Goal: Transaction & Acquisition: Subscribe to service/newsletter

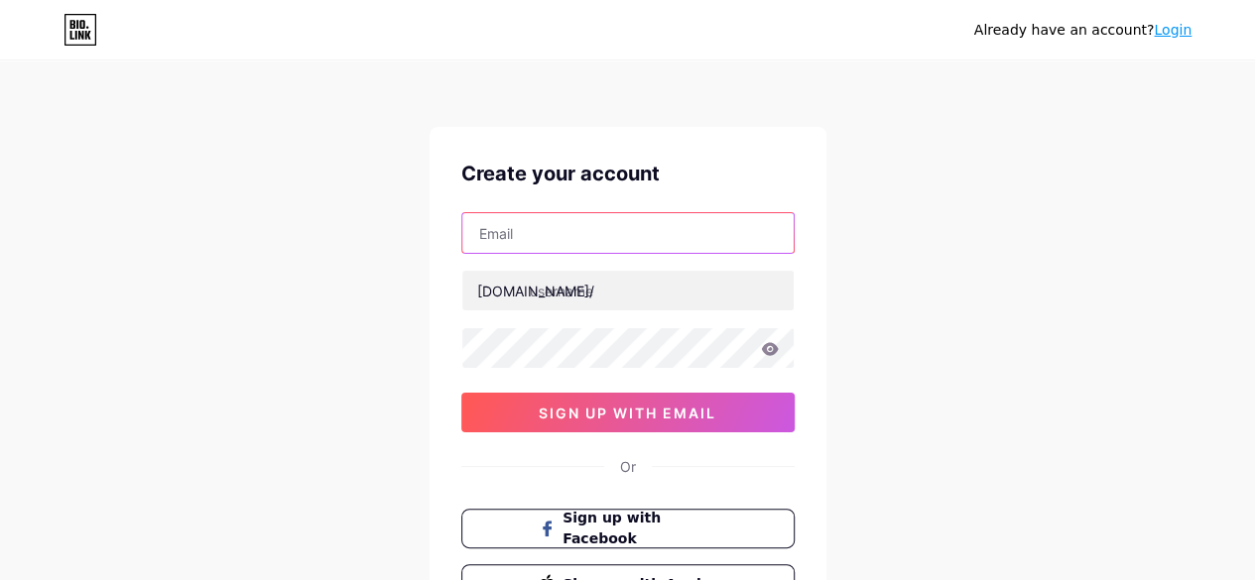
click at [520, 238] on input "text" at bounding box center [627, 233] width 331 height 40
type input "[EMAIL_ADDRESS][DOMAIN_NAME]"
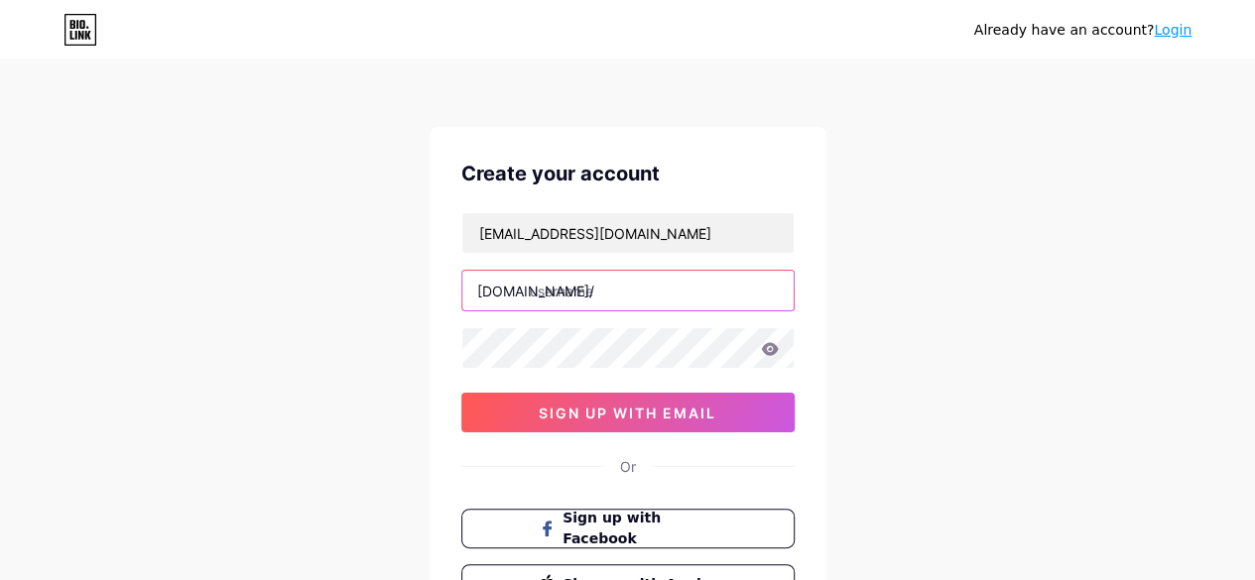
click at [569, 300] on input "text" at bounding box center [627, 291] width 331 height 40
click at [575, 303] on input "text" at bounding box center [627, 291] width 331 height 40
type input "rera360"
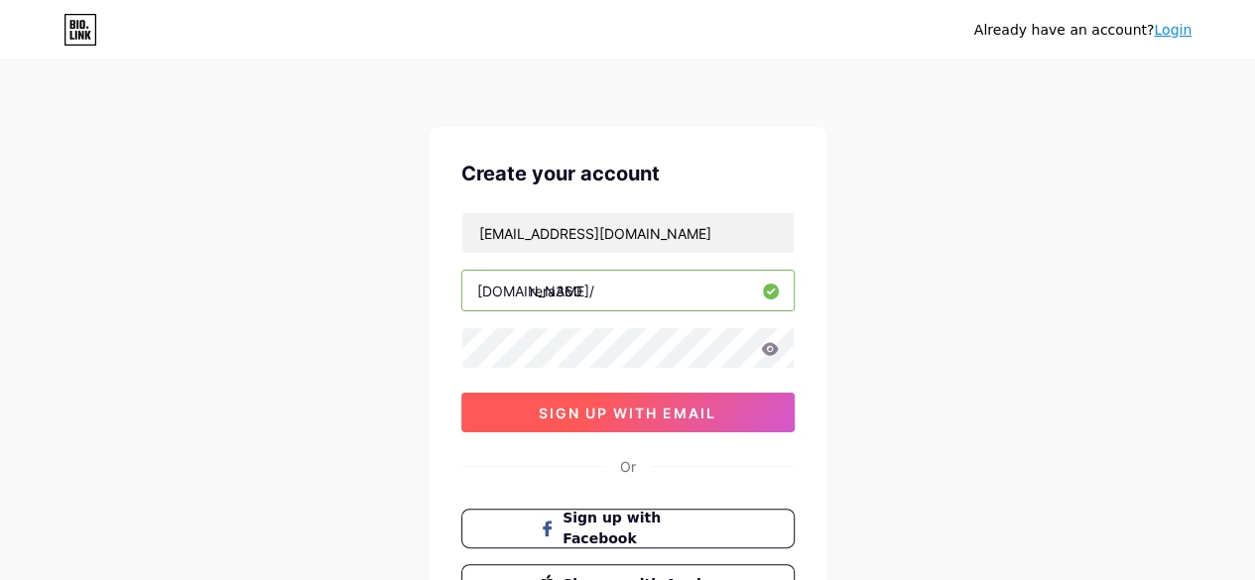
click at [591, 414] on span "sign up with email" at bounding box center [628, 413] width 178 height 17
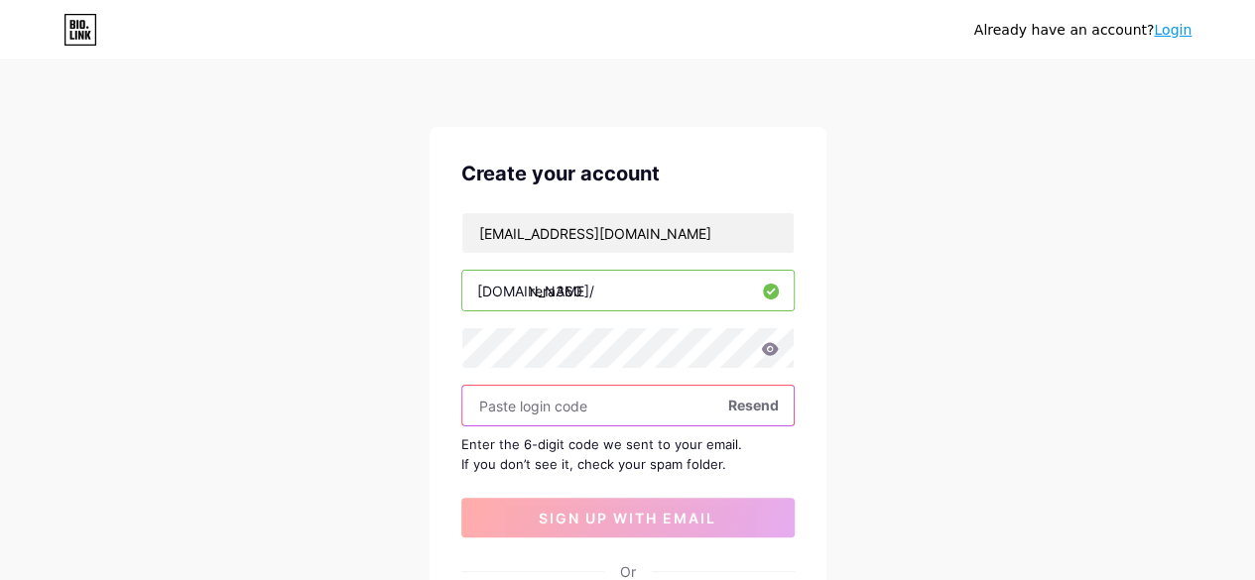
paste input "990207"
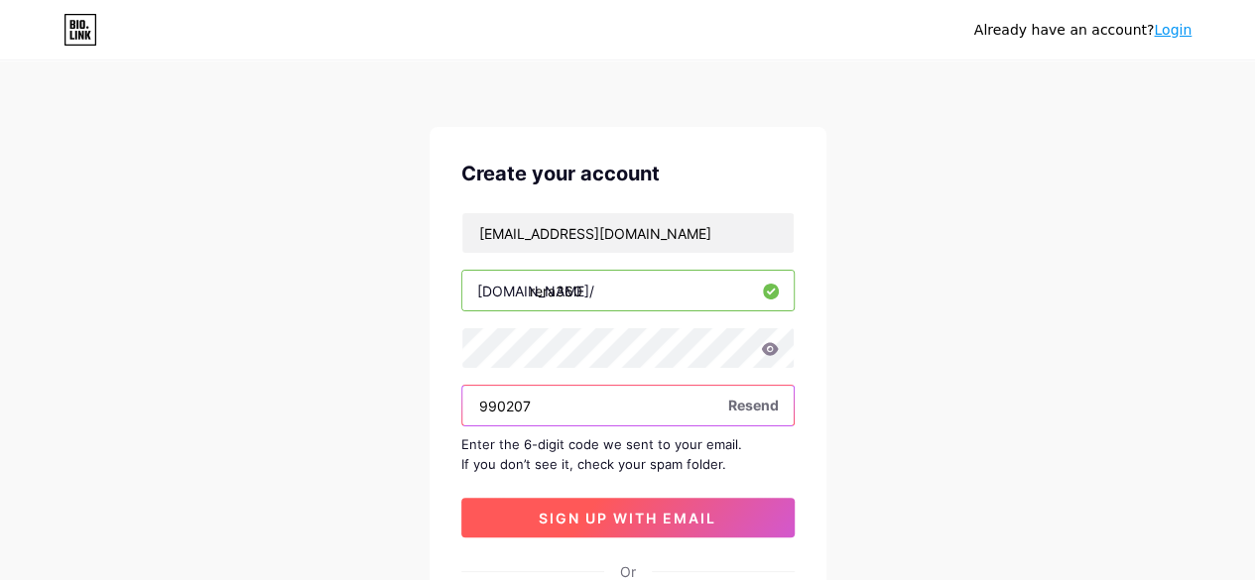
type input "990207"
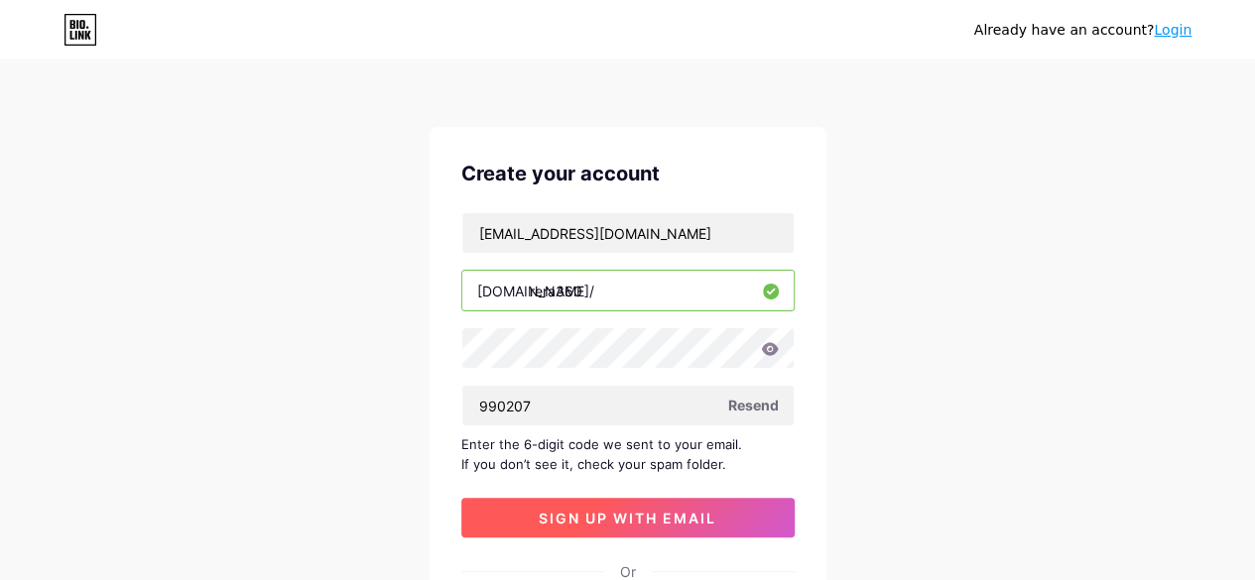
click at [588, 521] on span "sign up with email" at bounding box center [628, 518] width 178 height 17
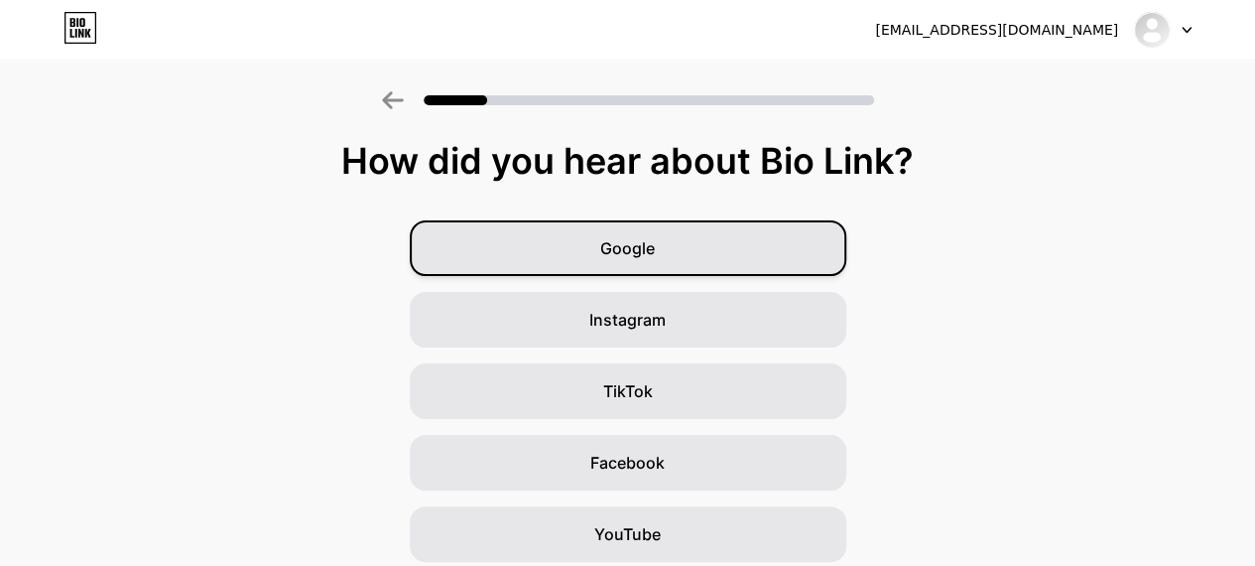
click at [628, 261] on div "Google" at bounding box center [628, 248] width 437 height 56
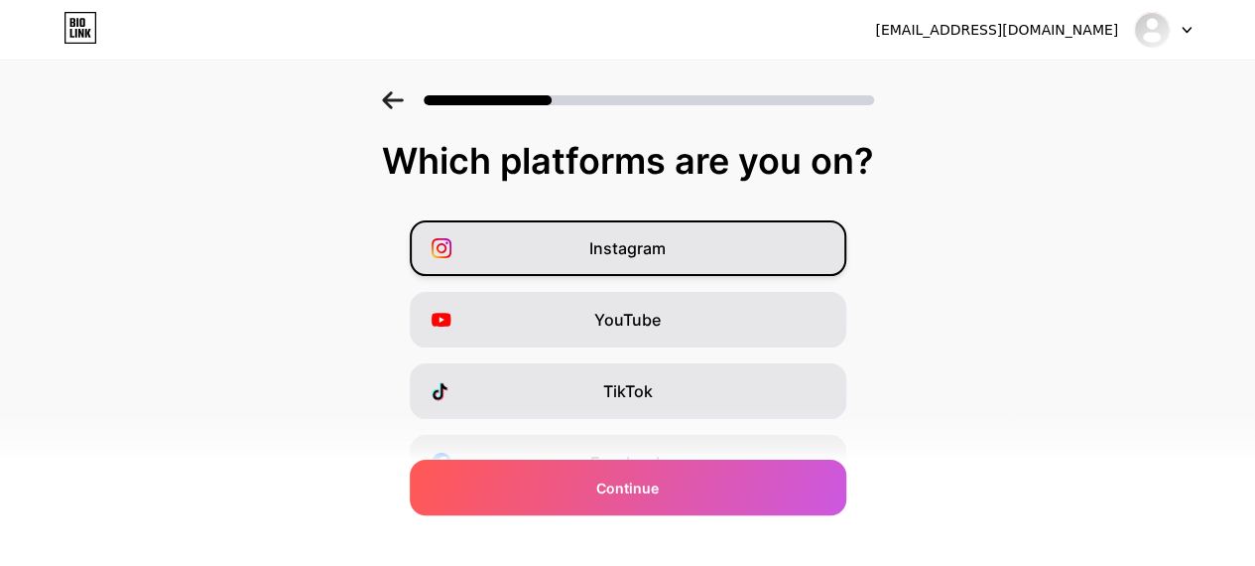
click at [617, 264] on div "Instagram" at bounding box center [628, 248] width 437 height 56
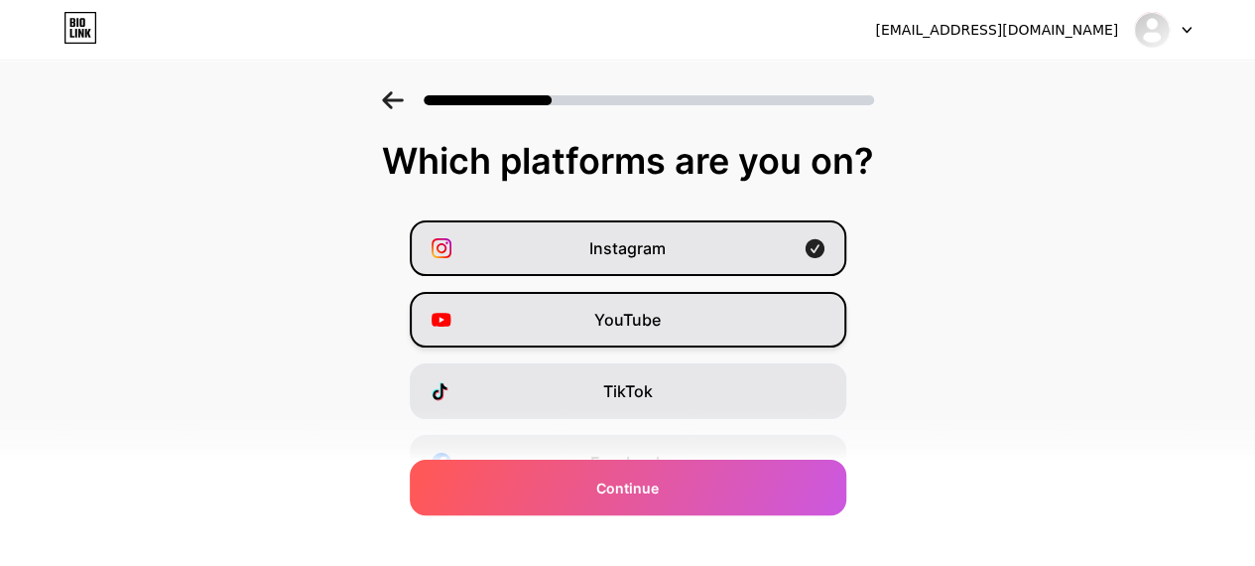
click at [625, 322] on span "YouTube" at bounding box center [627, 320] width 66 height 24
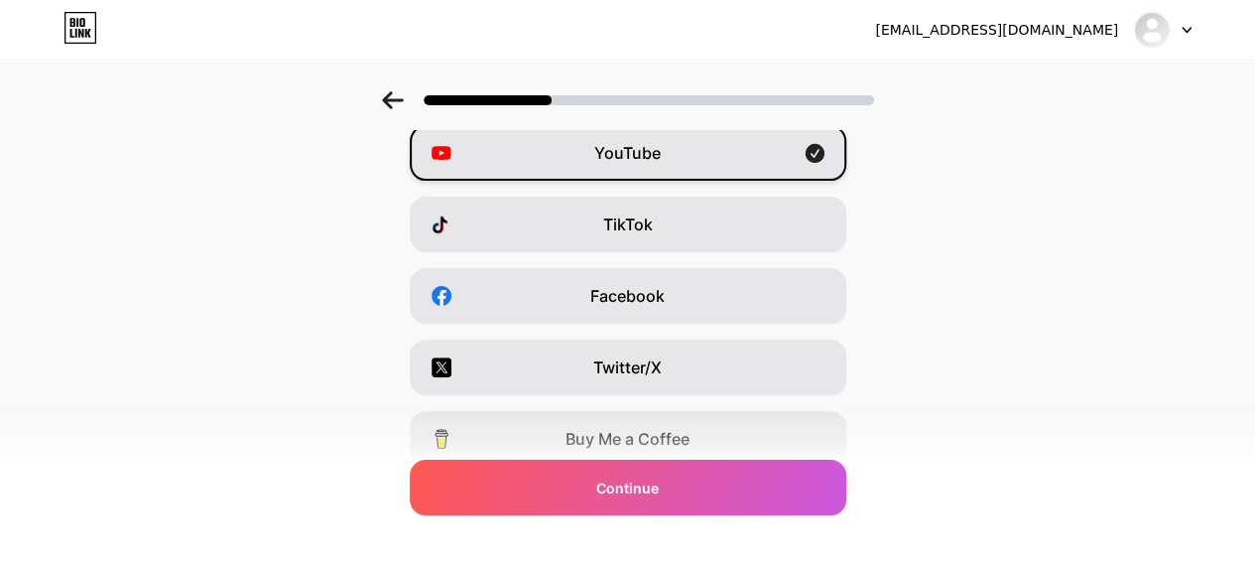
scroll to position [198, 0]
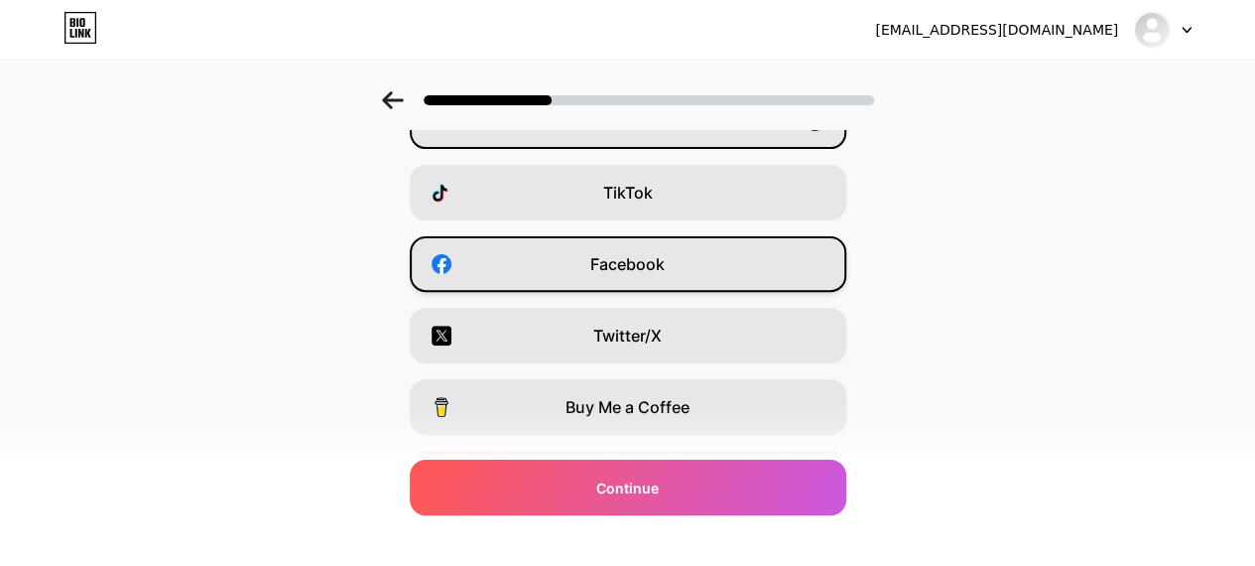
click at [639, 261] on span "Facebook" at bounding box center [627, 264] width 74 height 24
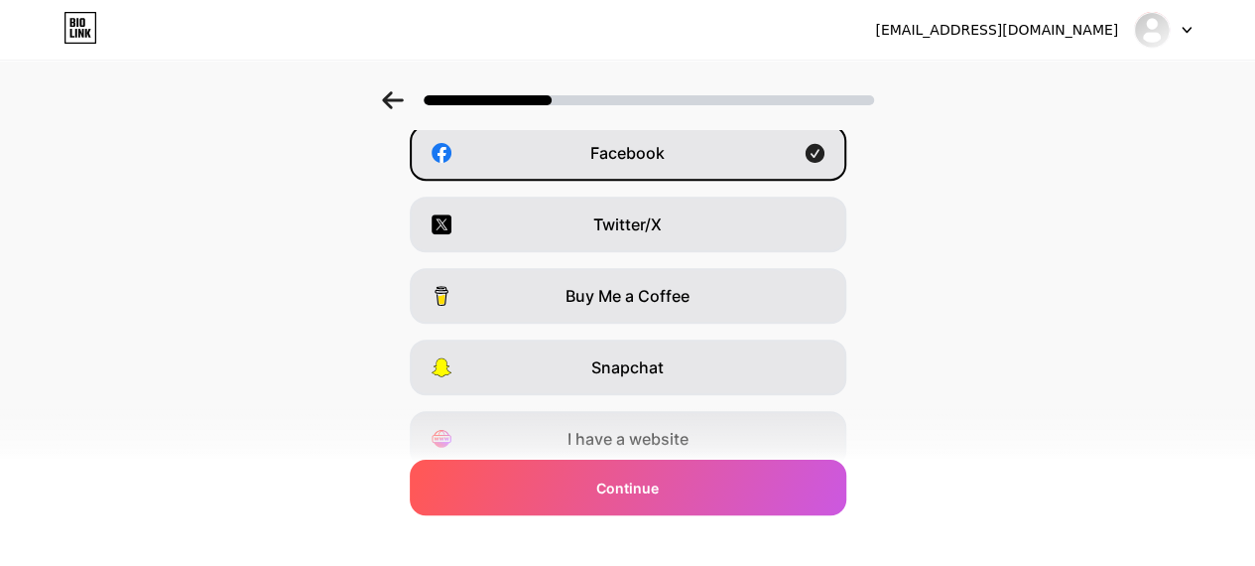
scroll to position [389, 0]
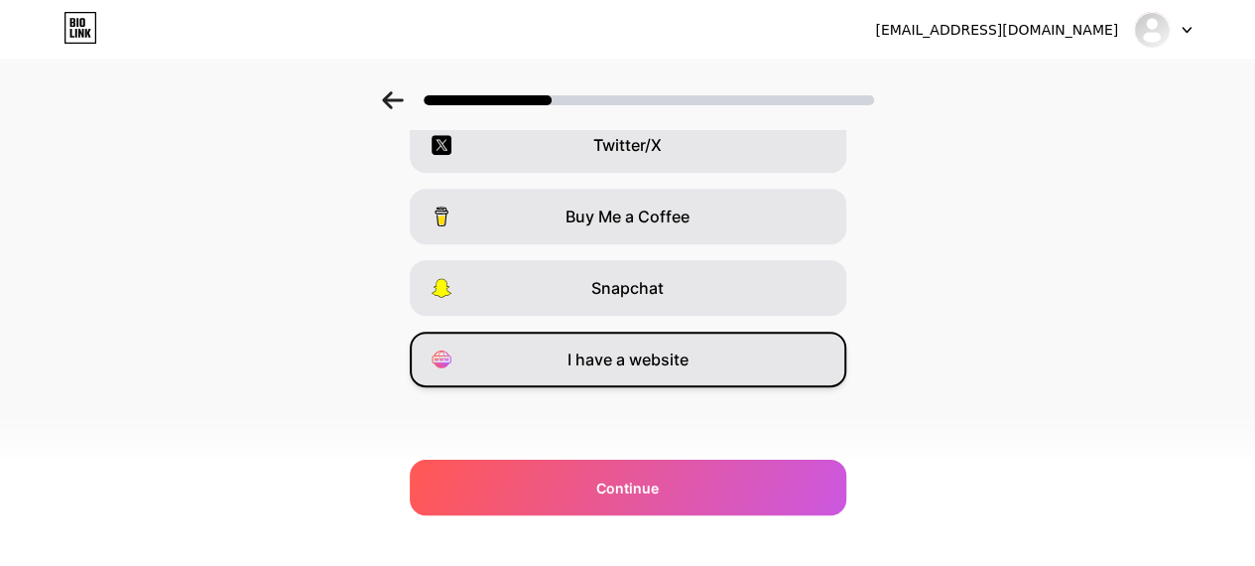
click at [612, 364] on span "I have a website" at bounding box center [627, 359] width 121 height 24
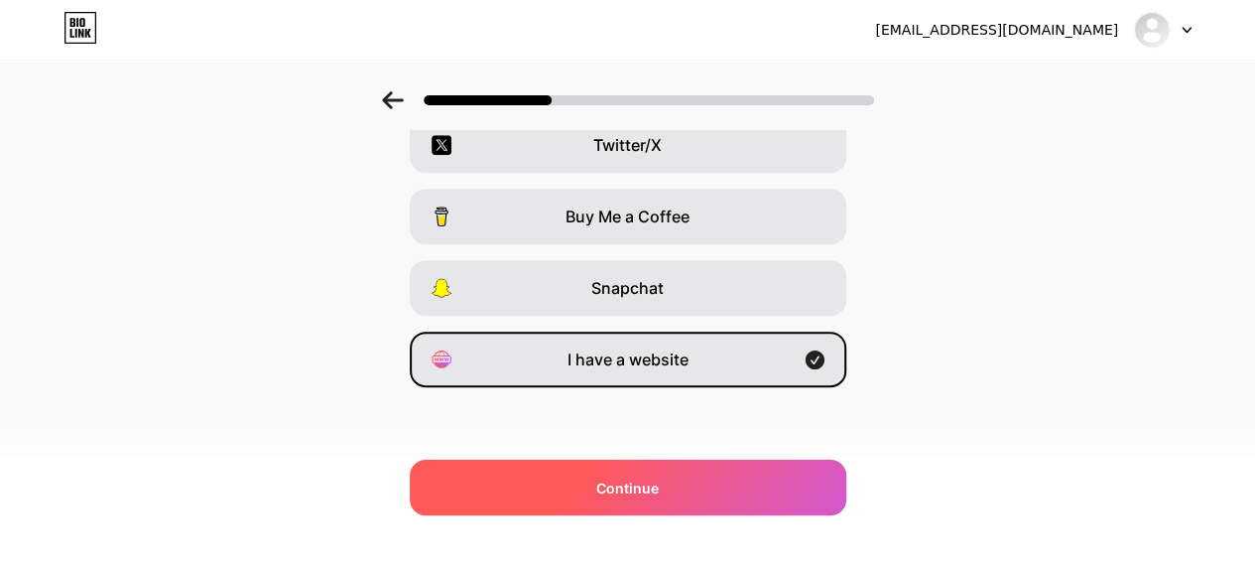
click at [635, 483] on span "Continue" at bounding box center [627, 487] width 63 height 21
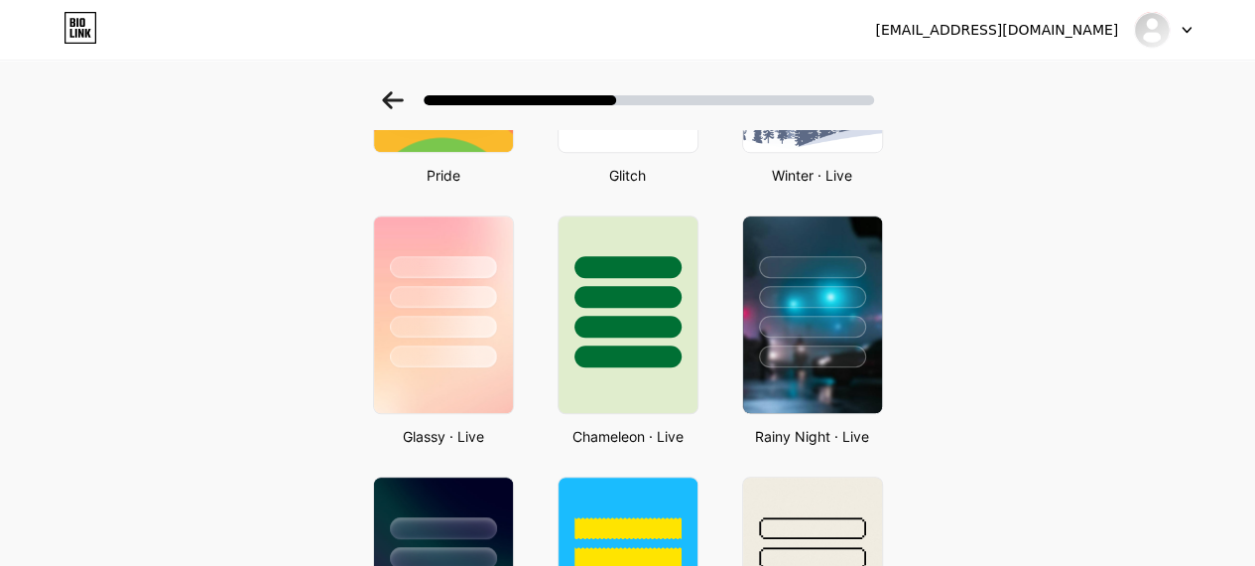
scroll to position [595, 0]
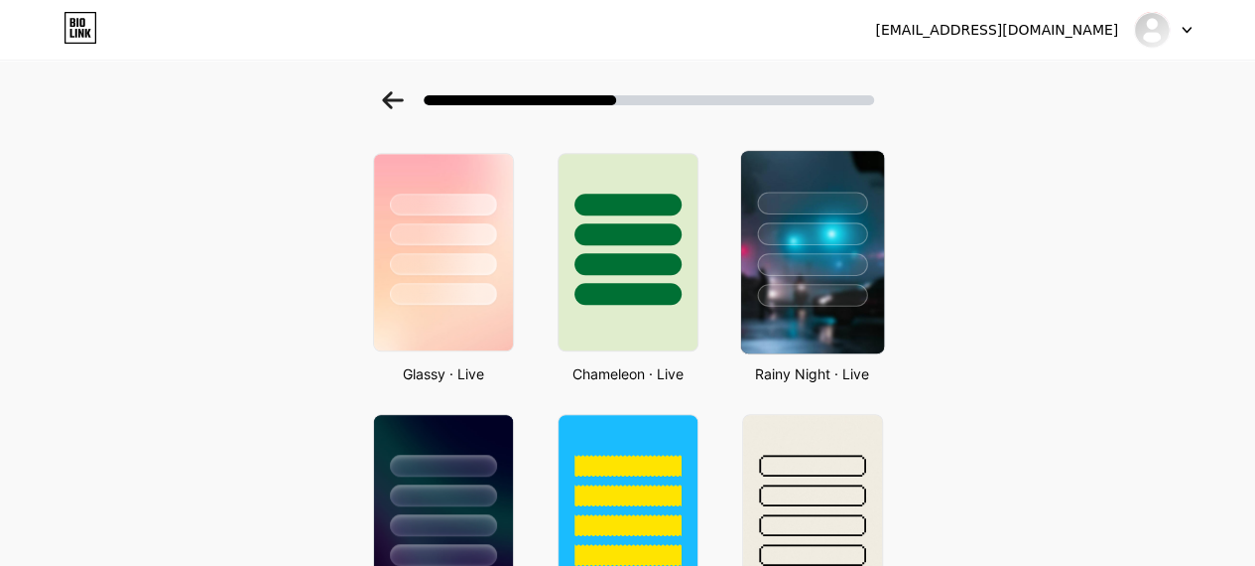
click at [793, 273] on div at bounding box center [812, 264] width 110 height 23
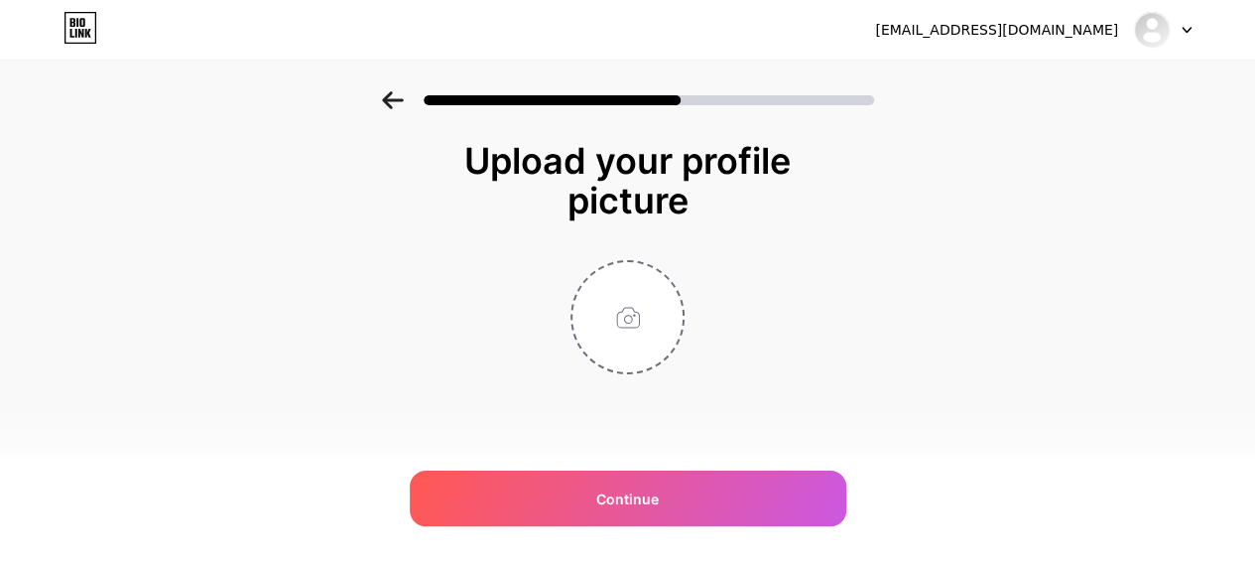
scroll to position [0, 0]
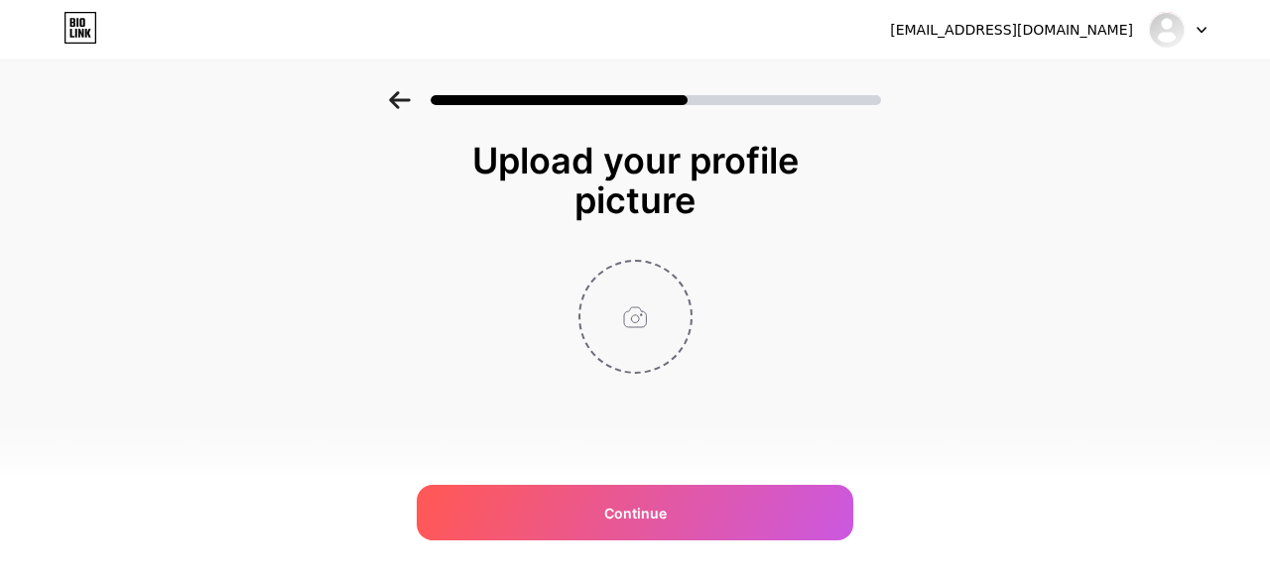
click at [641, 309] on input "file" at bounding box center [635, 317] width 110 height 110
type input "C:\fakepath\Gemini_Generated_Image_q8itomq8itomq8it.png"
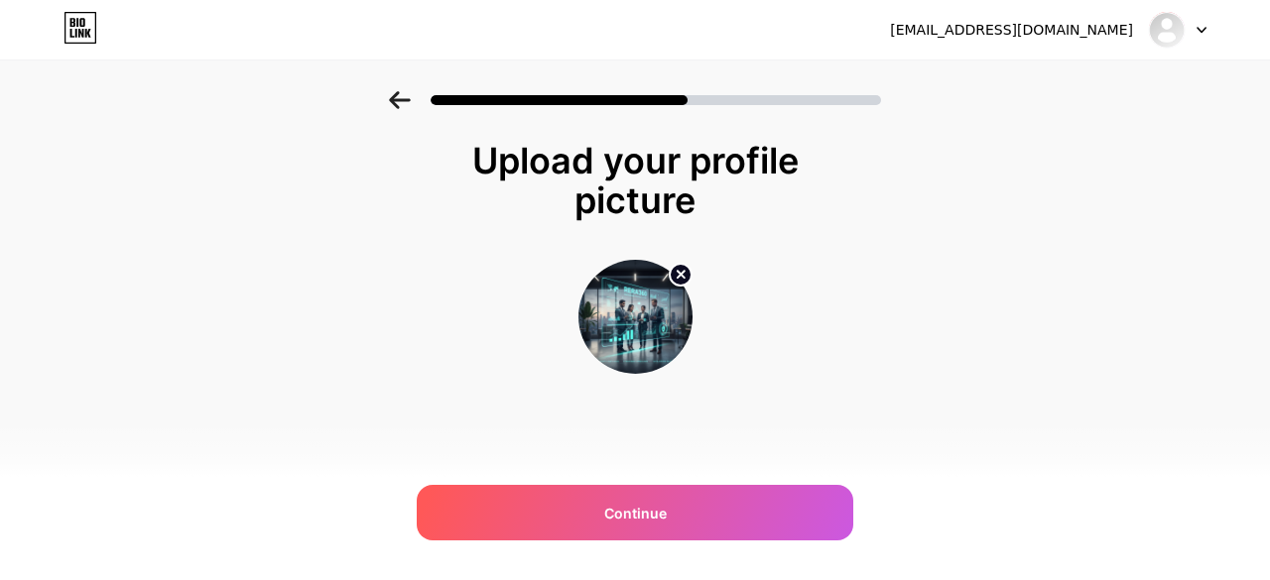
click at [675, 277] on circle at bounding box center [681, 275] width 22 height 22
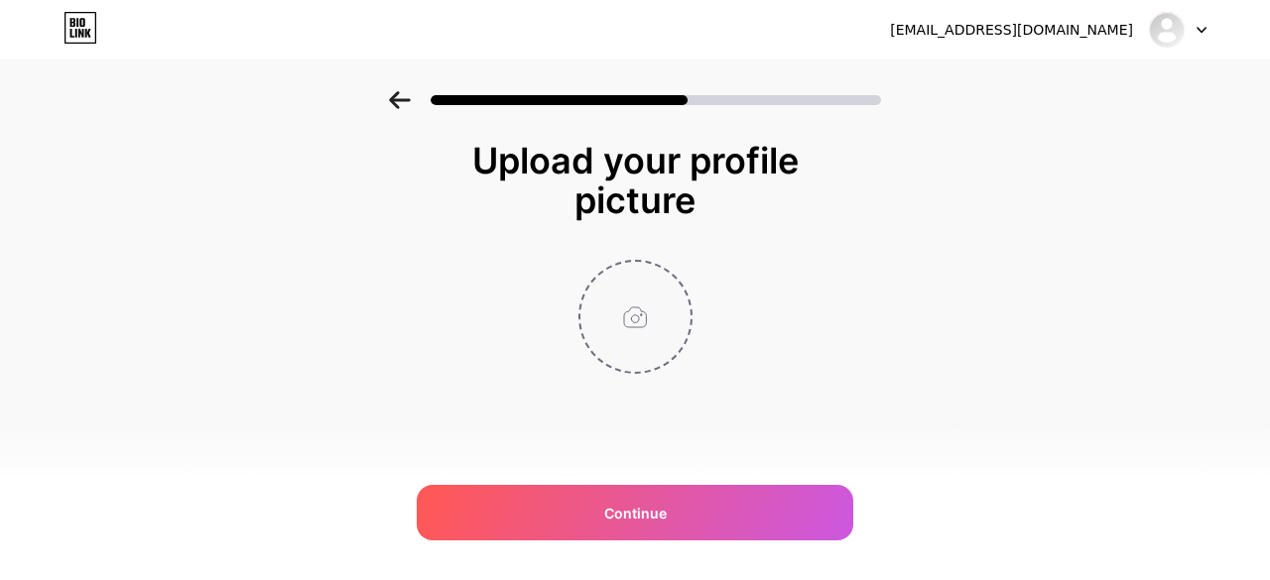
click at [611, 313] on input "file" at bounding box center [635, 317] width 110 height 110
type input "C:\fakepath\rera_logo_final-removebg-preview.png"
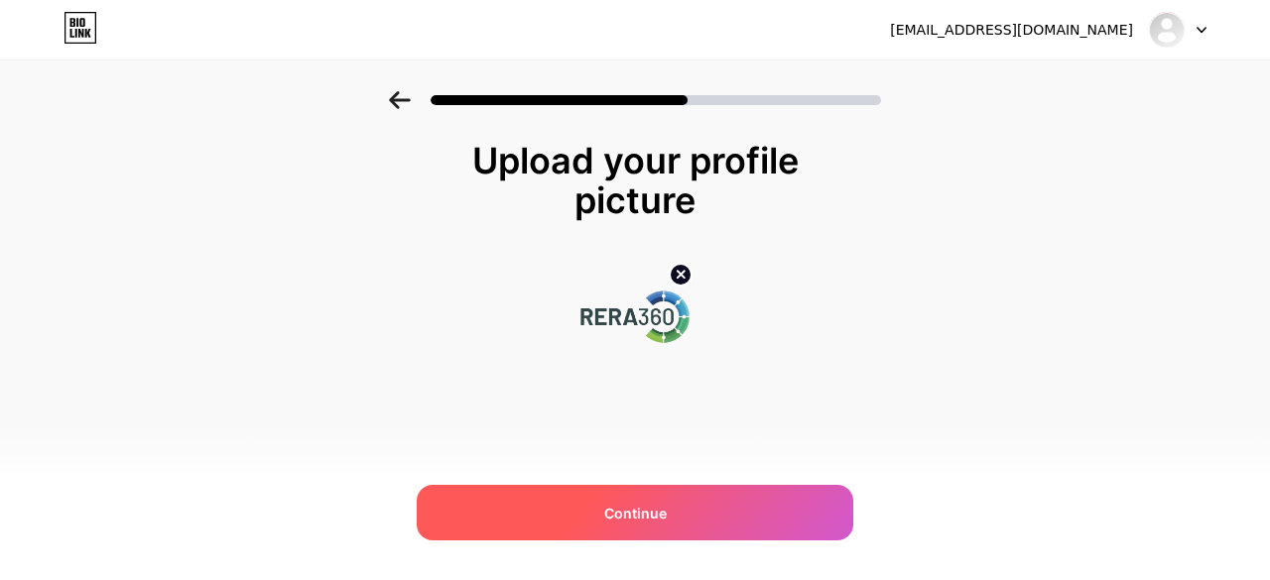
click at [627, 504] on span "Continue" at bounding box center [635, 513] width 63 height 21
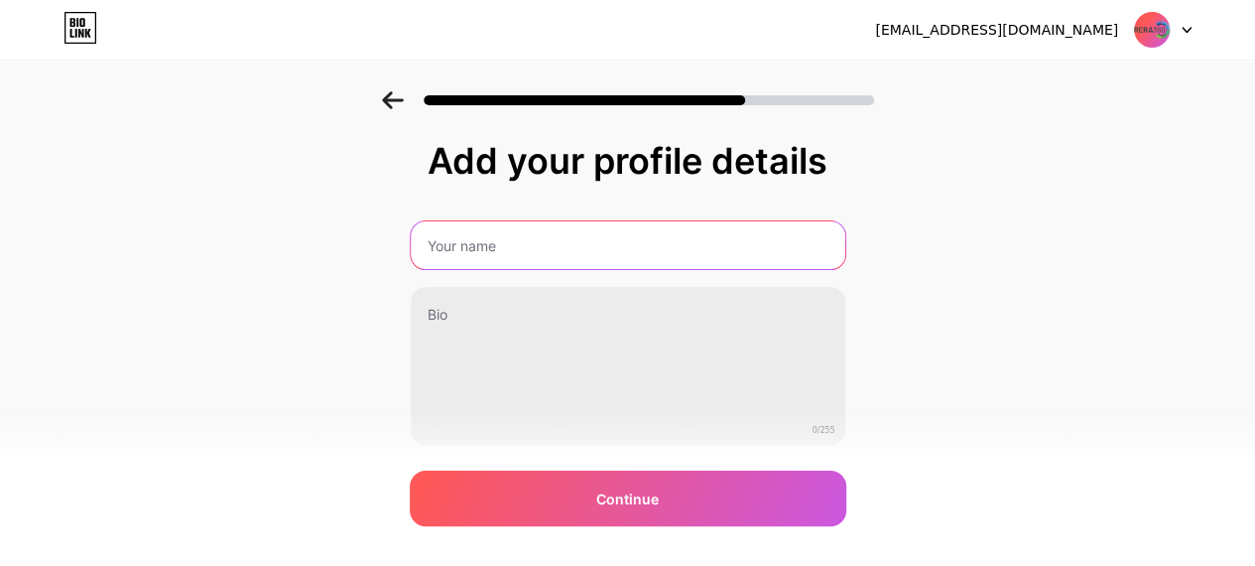
click at [498, 239] on input "text" at bounding box center [628, 245] width 435 height 48
type input "Rera360"
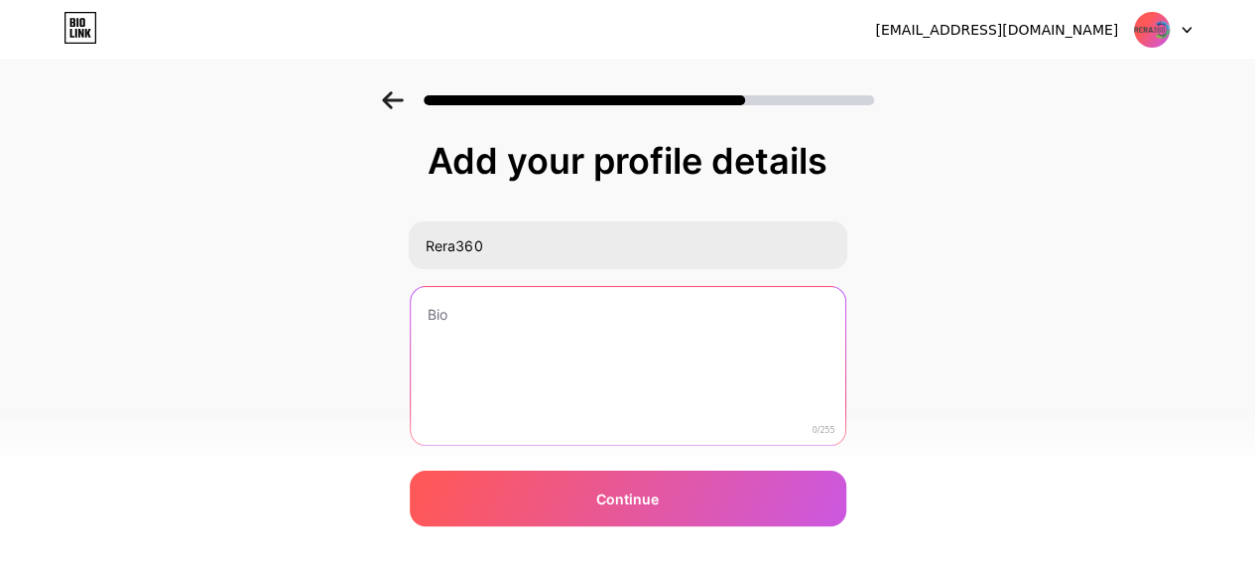
click at [496, 297] on textarea at bounding box center [628, 367] width 435 height 160
paste textarea "At RERA360, we are dedicated to helping developers and agents navigate RERA reg…"
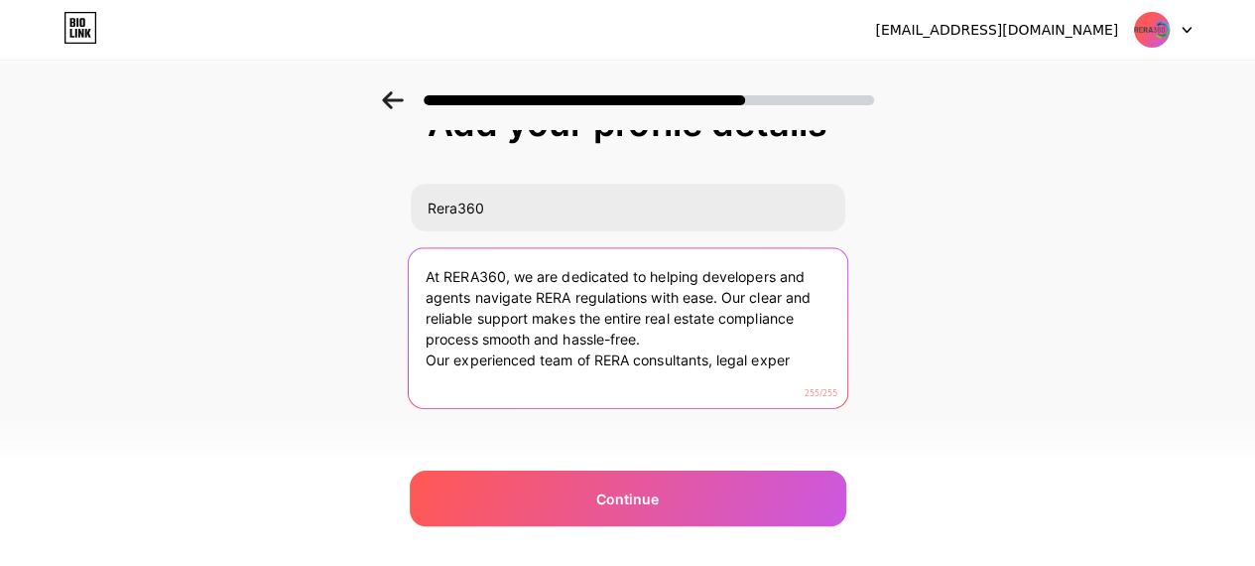
scroll to position [58, 0]
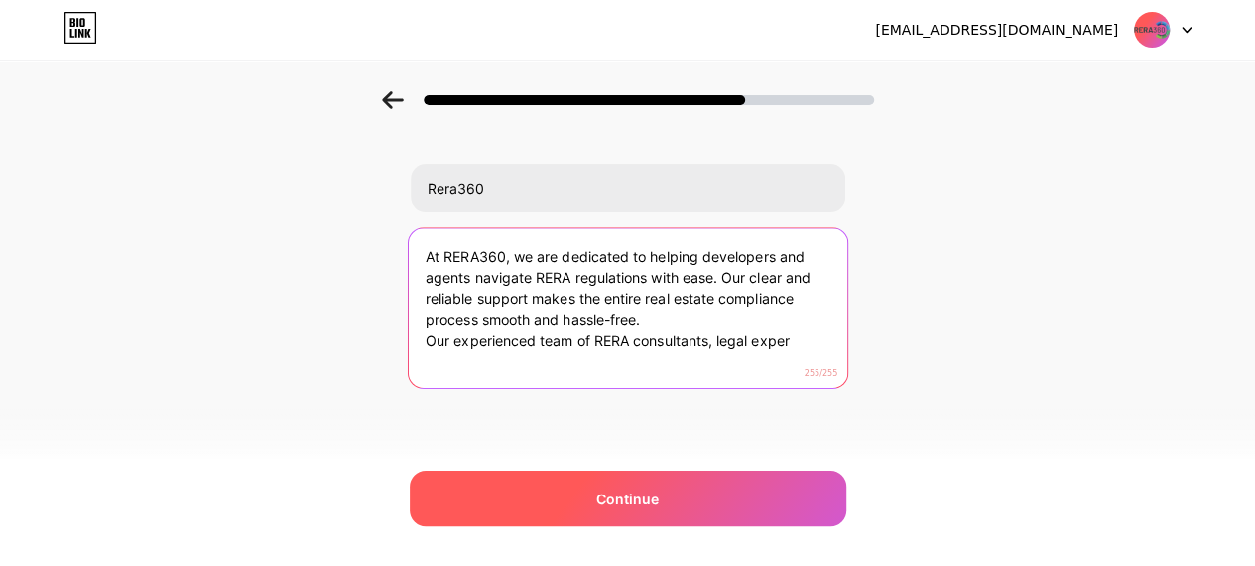
type textarea "At RERA360, we are dedicated to helping developers and agents navigate RERA reg…"
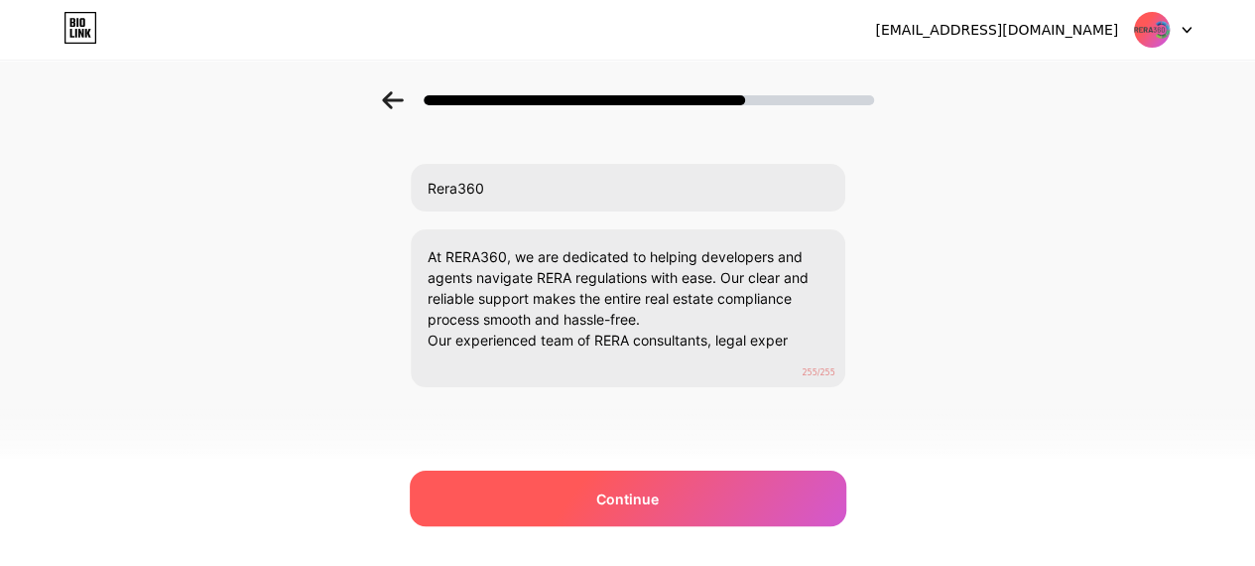
click at [669, 506] on div "Continue" at bounding box center [628, 498] width 437 height 56
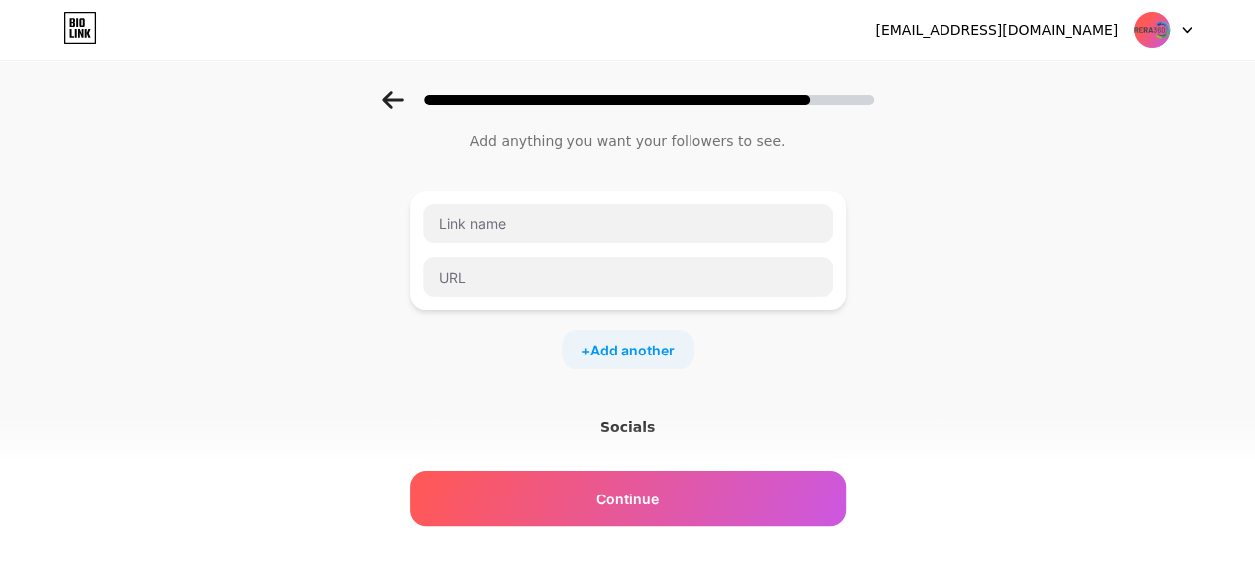
scroll to position [0, 0]
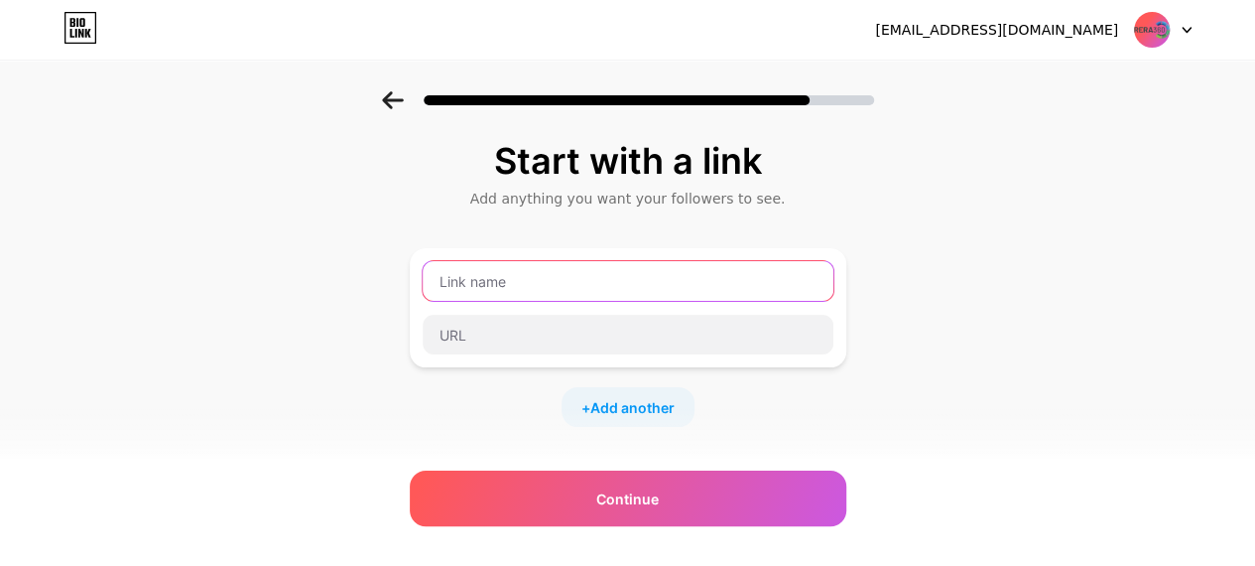
click at [512, 285] on input "text" at bounding box center [628, 281] width 411 height 40
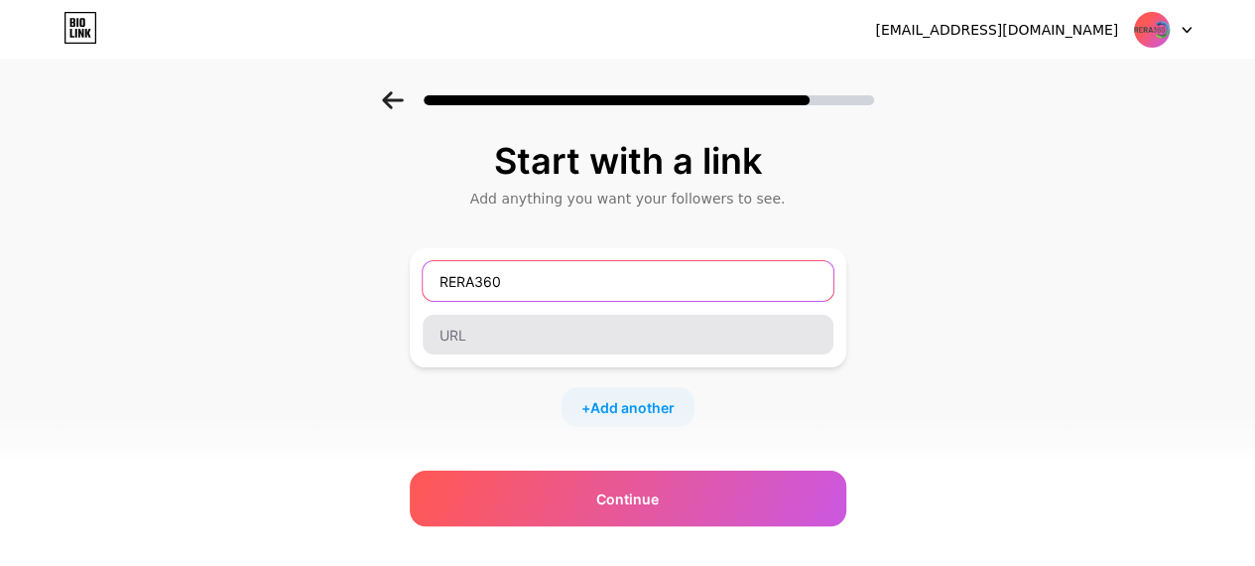
type input "RERA360"
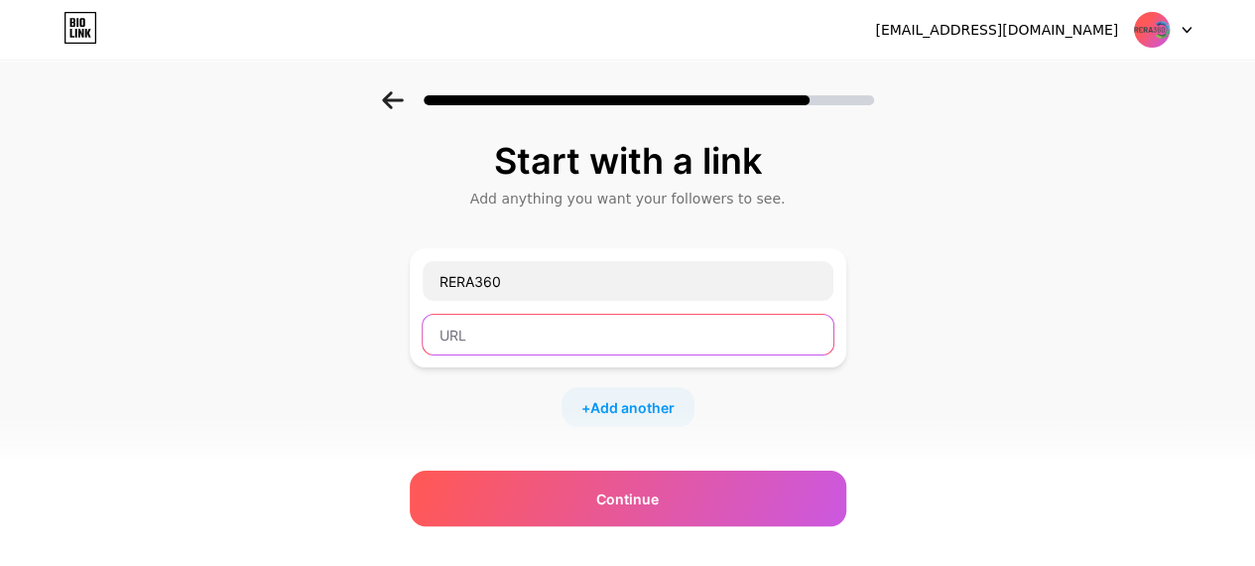
click at [484, 338] on input "text" at bounding box center [628, 335] width 411 height 40
paste input "https://rera360.com/"
type input "https://rera360.com/https://rera360.com/"
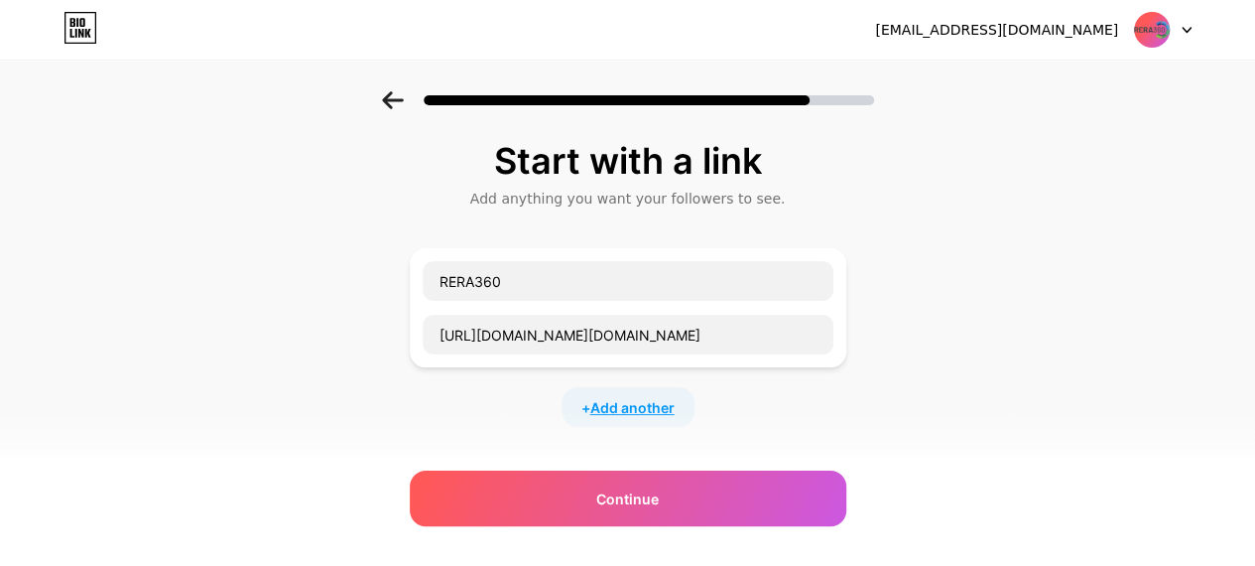
click at [620, 399] on span "Add another" at bounding box center [632, 407] width 84 height 21
click at [535, 417] on input "text" at bounding box center [628, 420] width 411 height 40
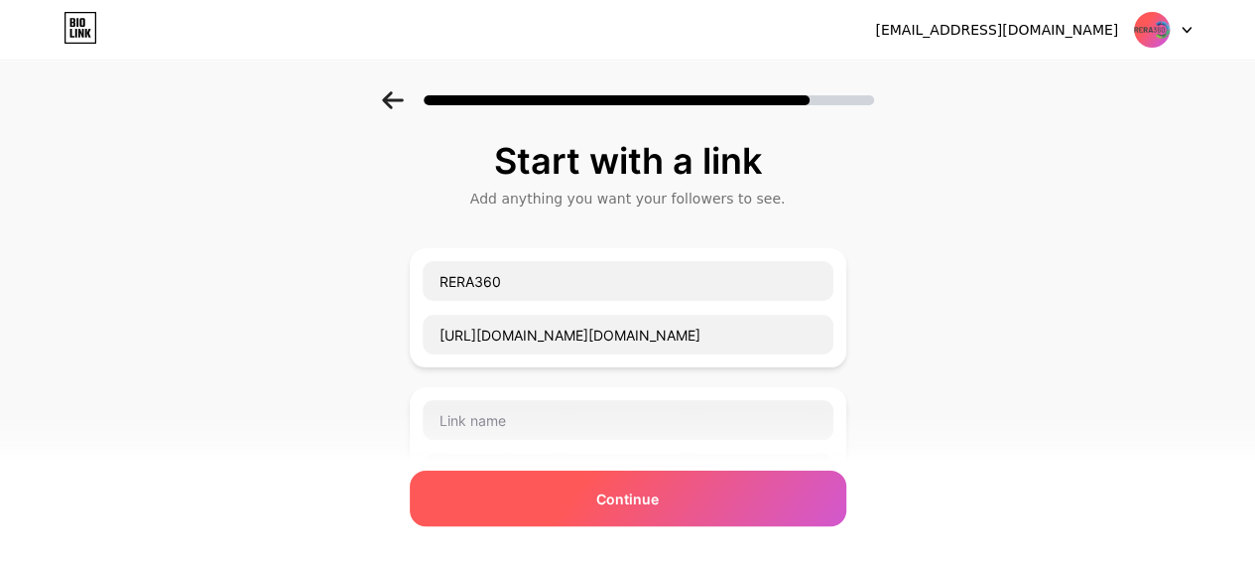
click at [596, 494] on div "Continue" at bounding box center [628, 498] width 437 height 56
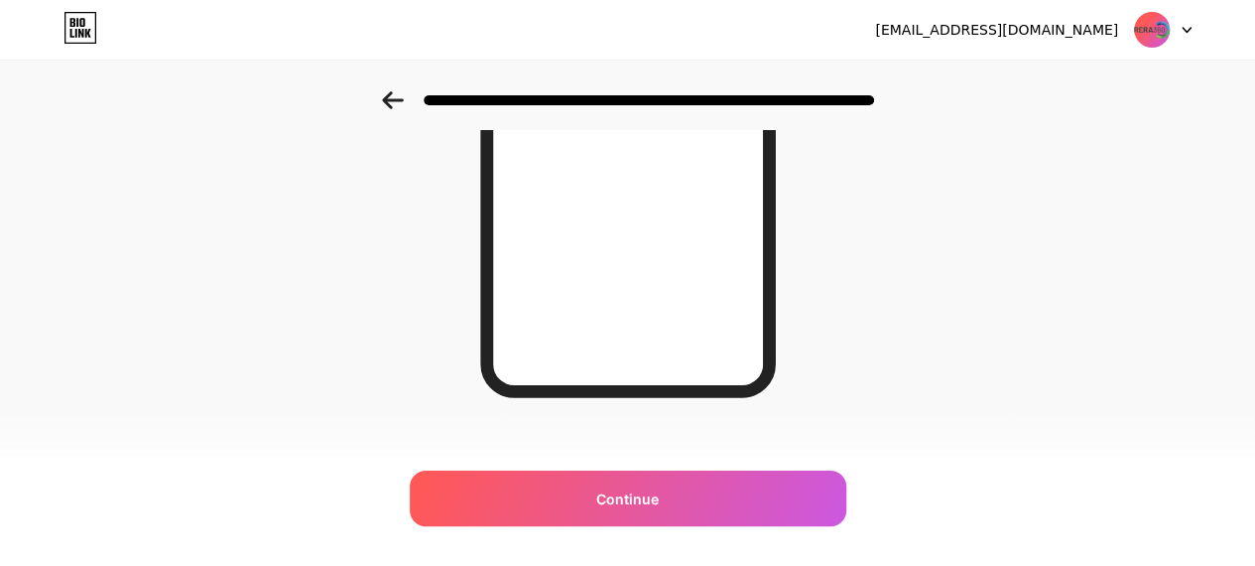
scroll to position [432, 0]
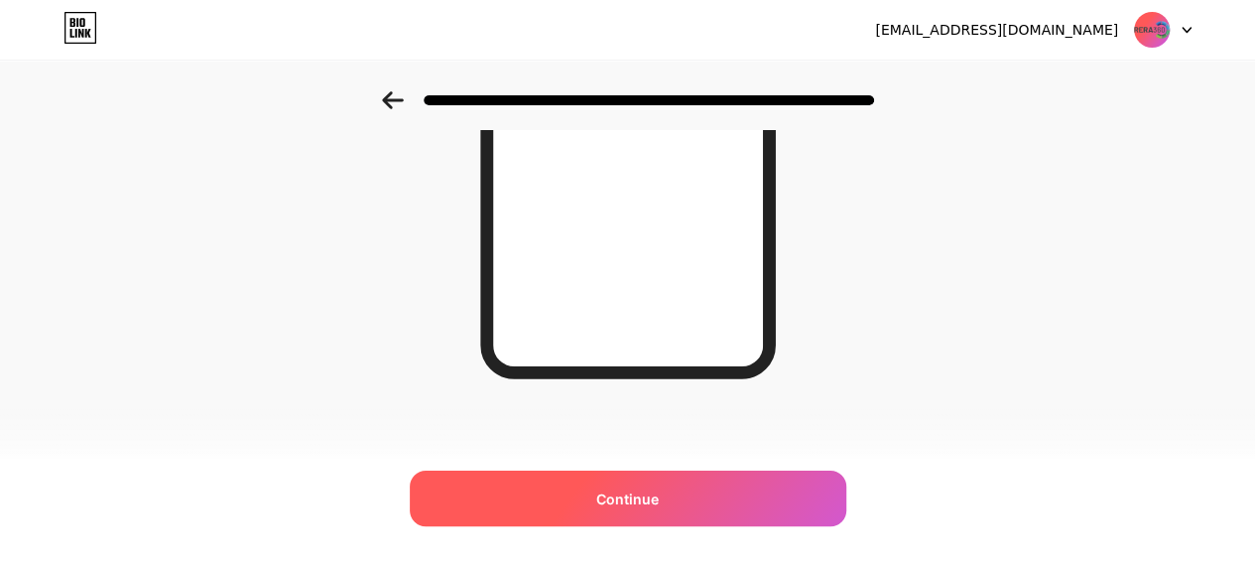
click at [610, 495] on span "Continue" at bounding box center [627, 498] width 63 height 21
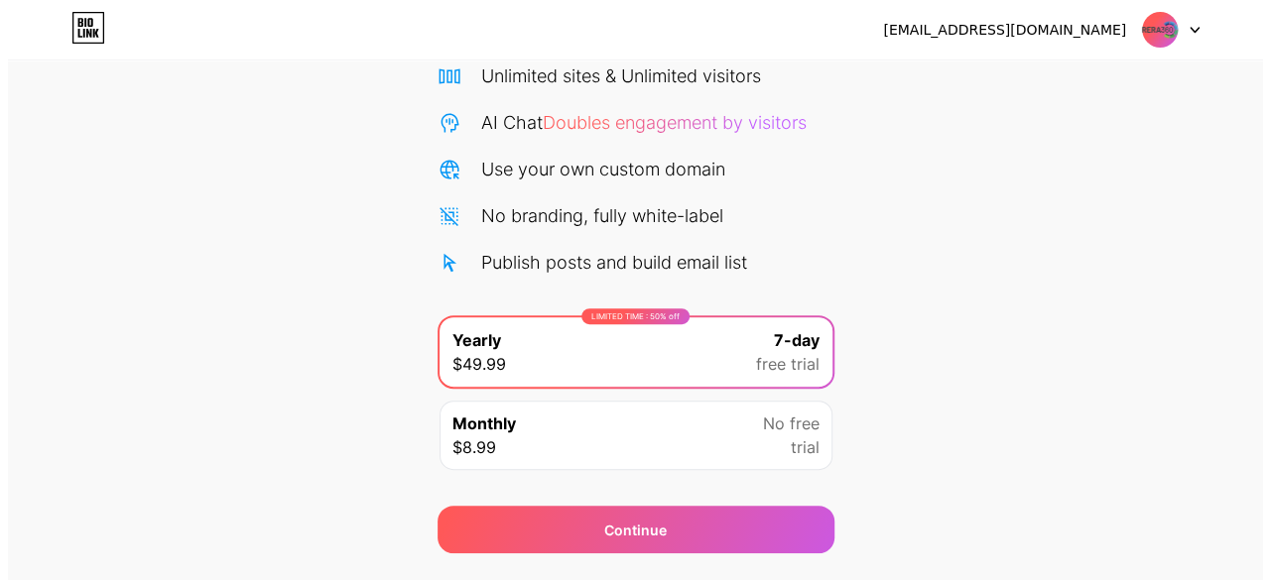
scroll to position [216, 0]
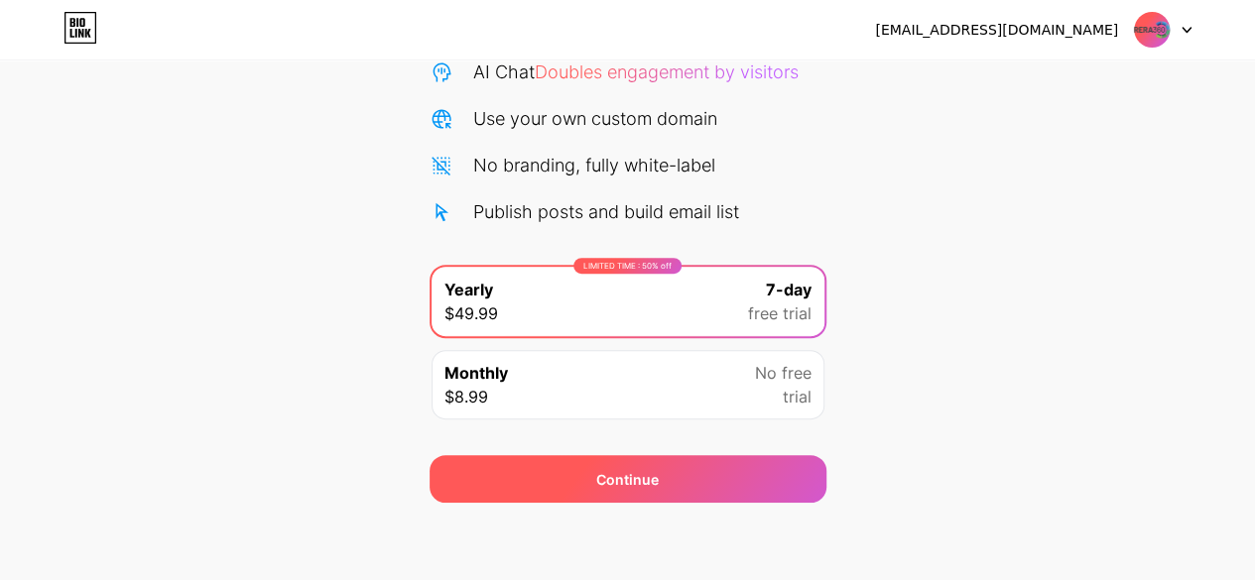
click at [609, 469] on span "Continue" at bounding box center [627, 479] width 63 height 21
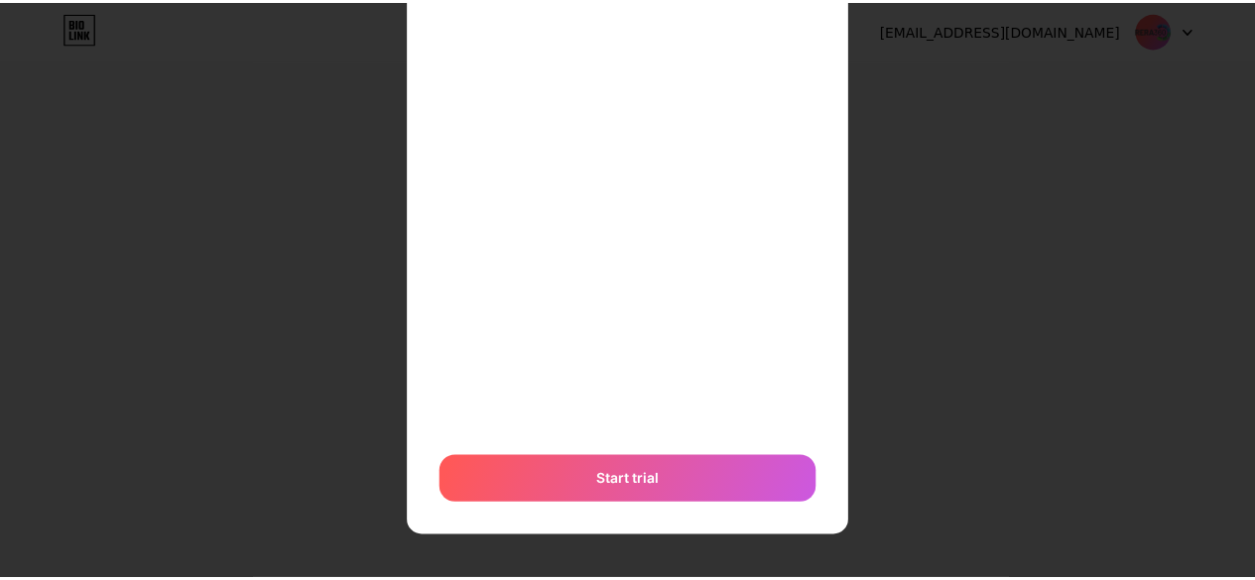
scroll to position [0, 0]
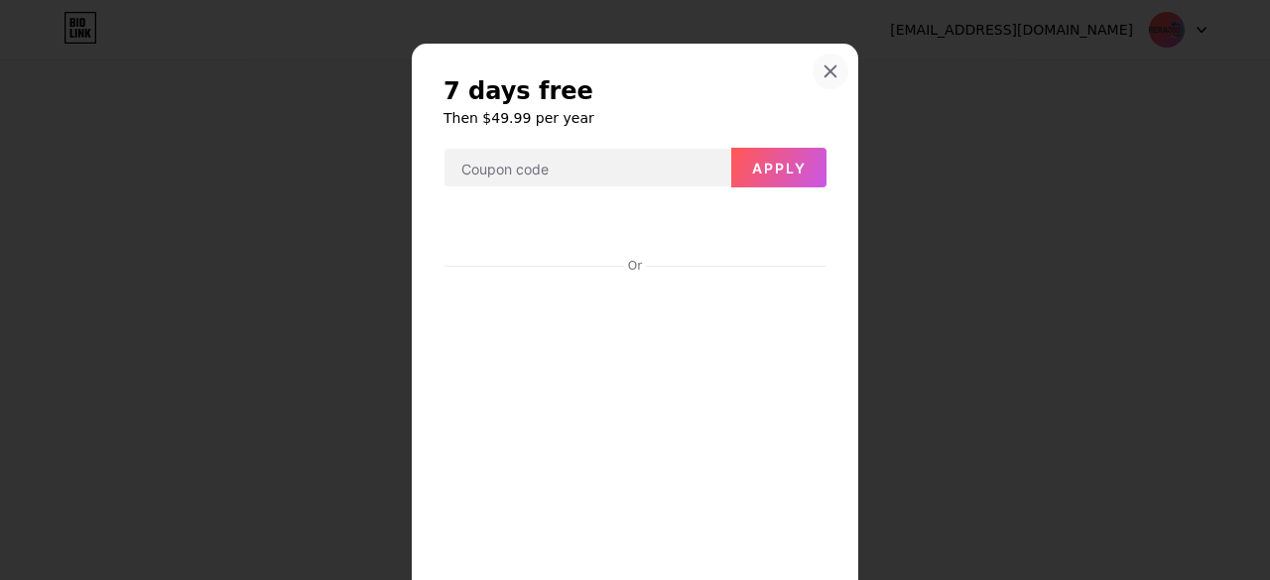
click at [822, 71] on icon at bounding box center [830, 71] width 16 height 16
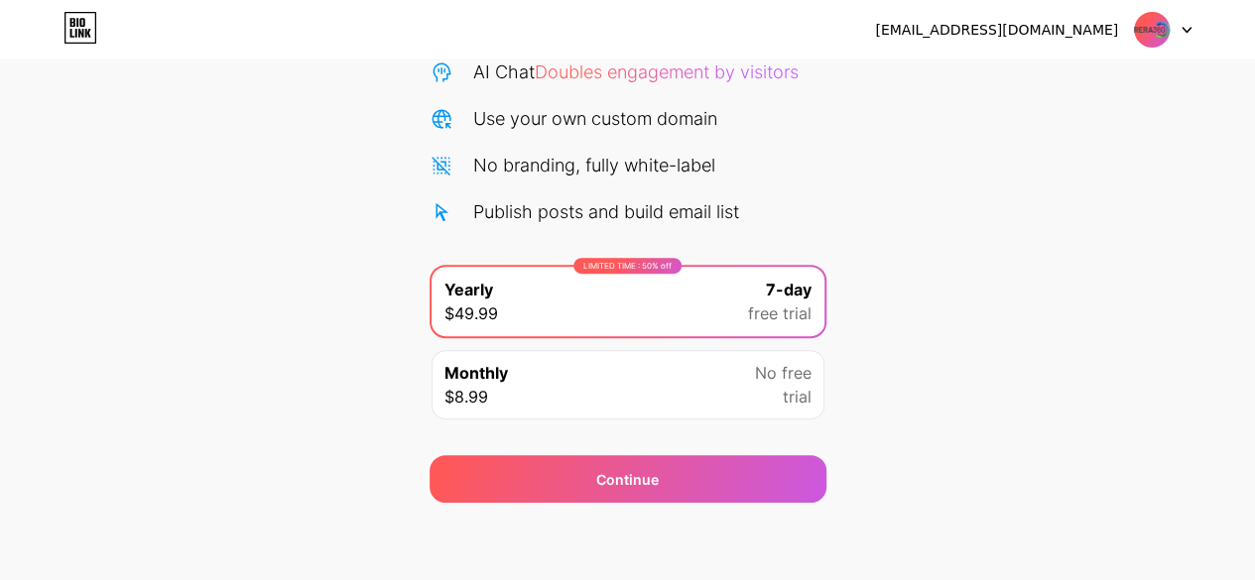
click at [1153, 35] on img at bounding box center [1152, 30] width 38 height 38
click at [996, 45] on div "[EMAIL_ADDRESS][DOMAIN_NAME]" at bounding box center [1033, 30] width 316 height 36
click at [1191, 28] on icon at bounding box center [1187, 30] width 8 height 5
click at [1186, 18] on div at bounding box center [1163, 30] width 58 height 36
click at [1066, 36] on div "[EMAIL_ADDRESS][DOMAIN_NAME]" at bounding box center [996, 30] width 243 height 21
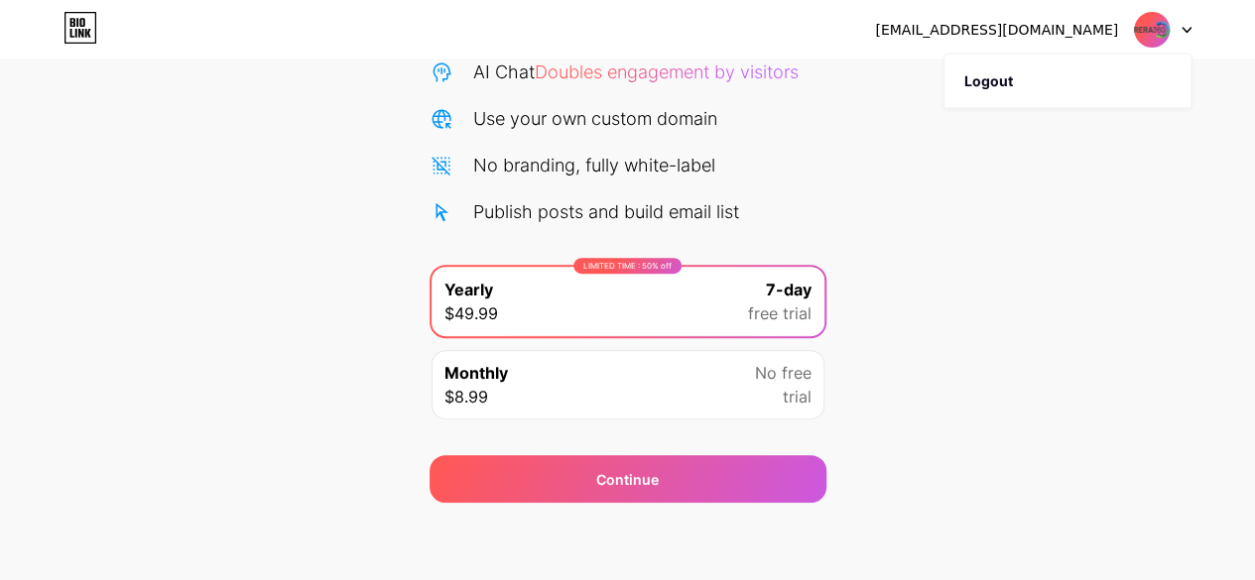
click at [1123, 28] on div "[EMAIL_ADDRESS][DOMAIN_NAME]" at bounding box center [1033, 30] width 316 height 36
click at [1146, 28] on img at bounding box center [1152, 30] width 38 height 38
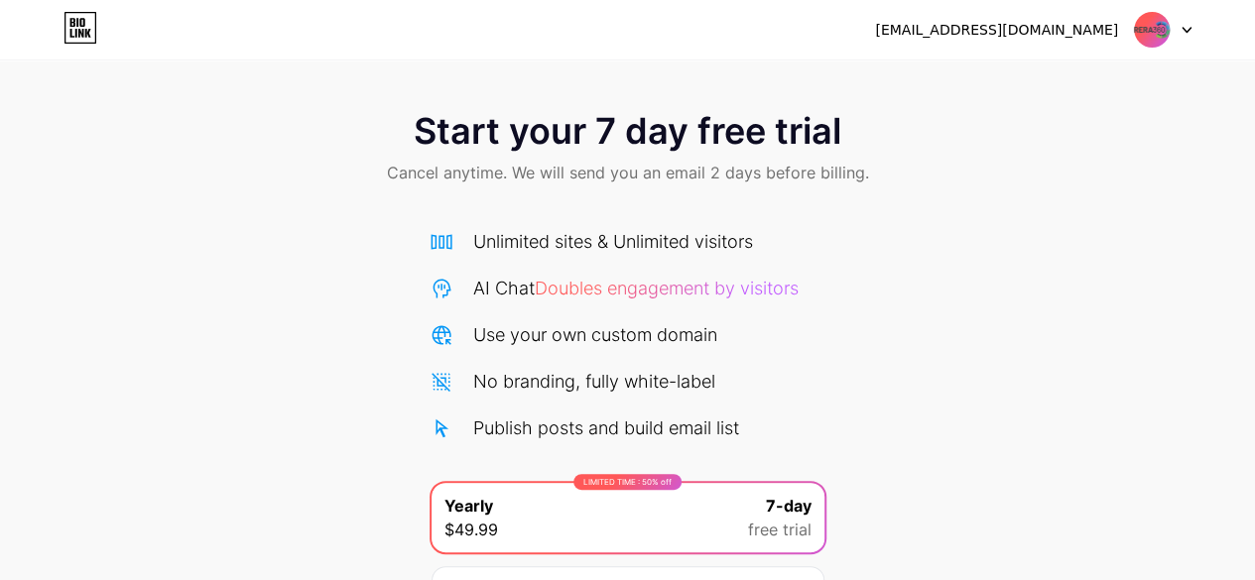
click at [62, 19] on div "rera360maharashtra@gmail.com Logout" at bounding box center [627, 30] width 1255 height 36
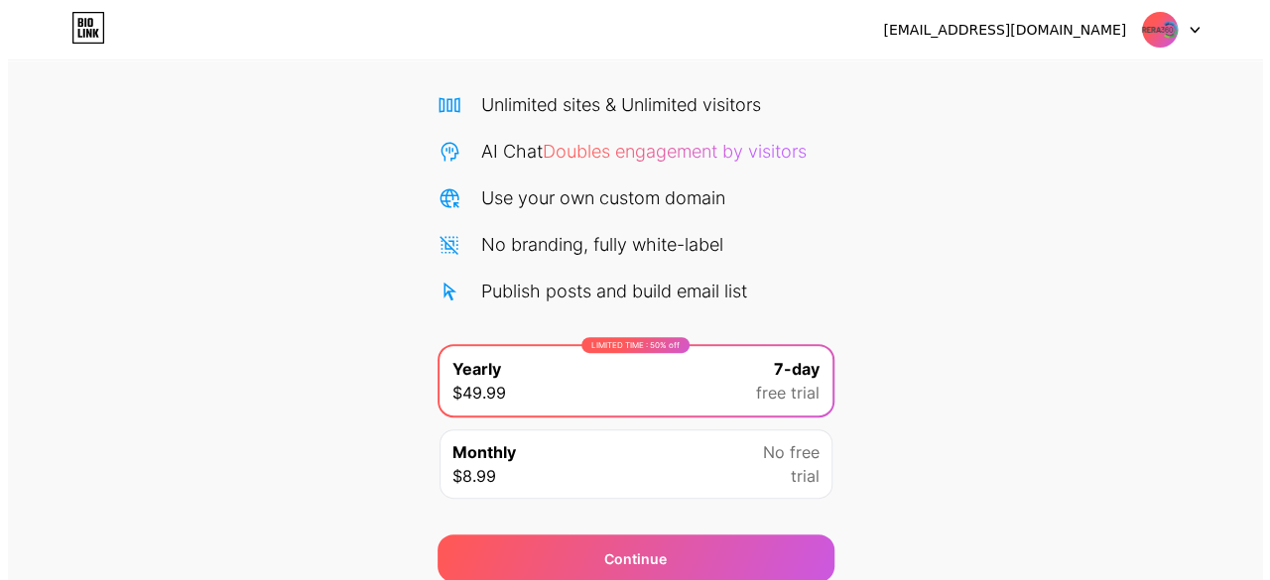
scroll to position [216, 0]
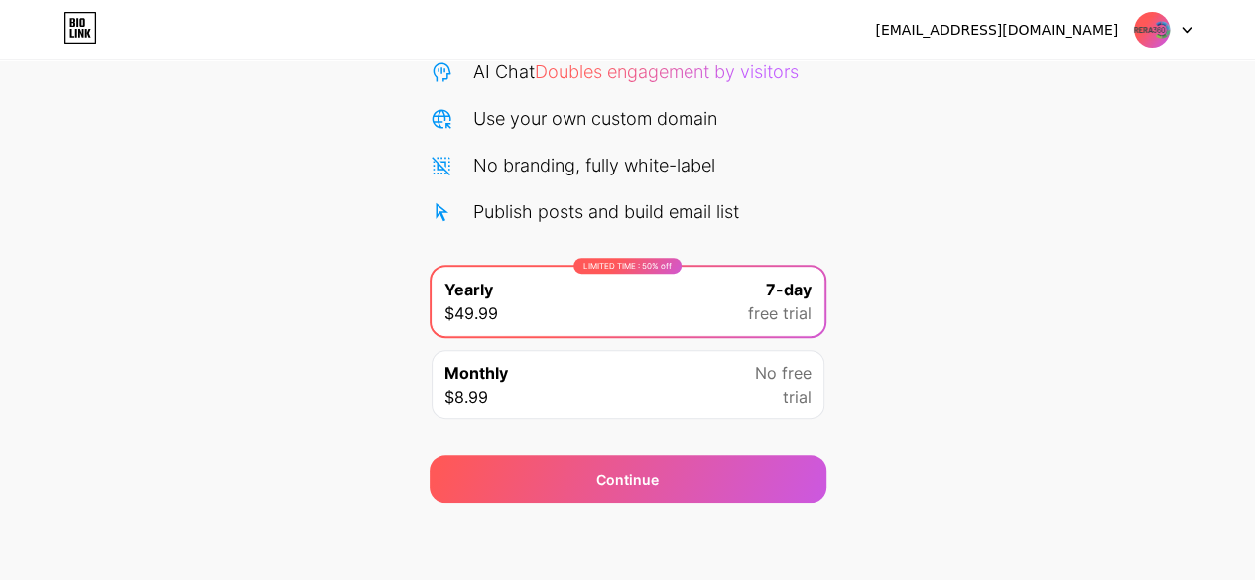
click at [657, 293] on div "LIMITED TIME : 50% off Yearly $49.99 7-day free trial" at bounding box center [628, 301] width 393 height 69
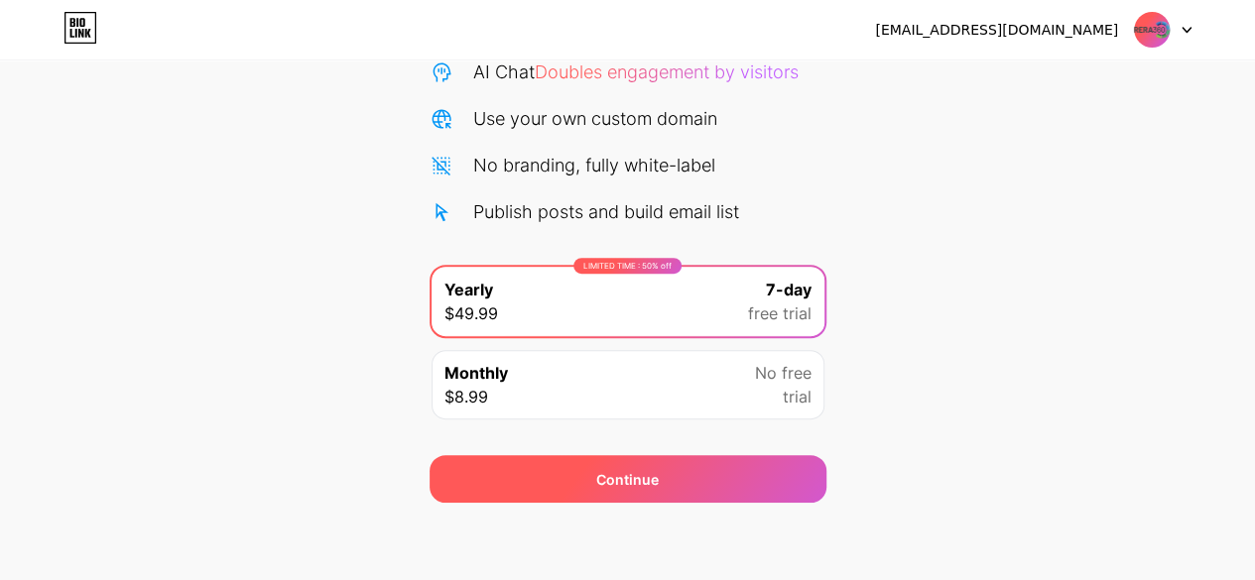
click at [667, 487] on div "Continue" at bounding box center [628, 479] width 397 height 48
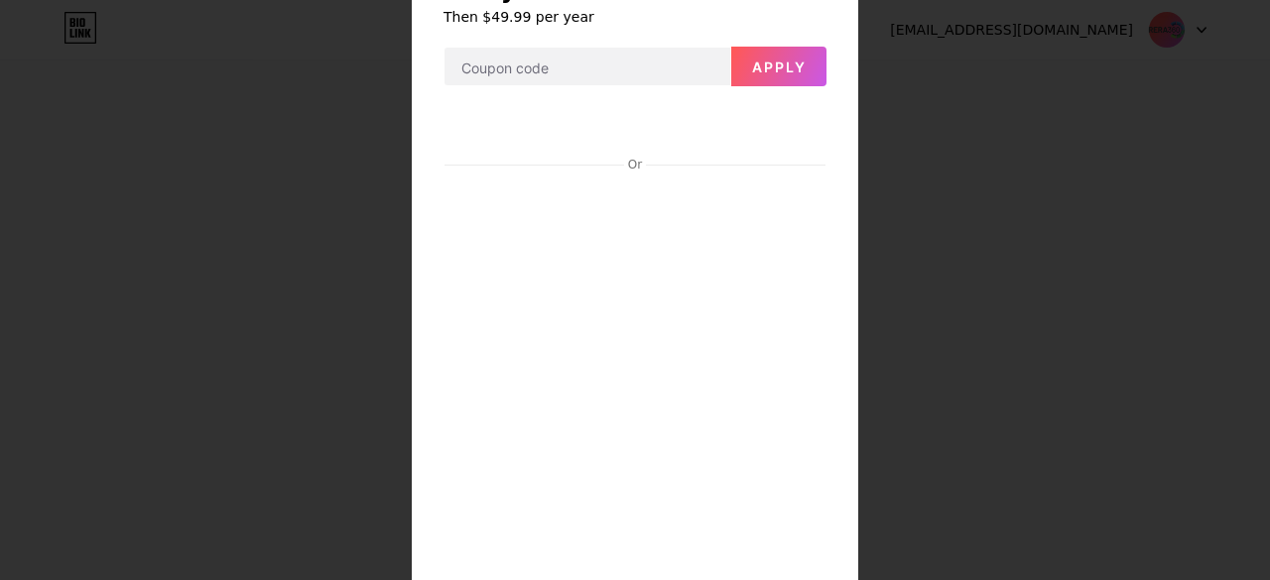
scroll to position [271, 0]
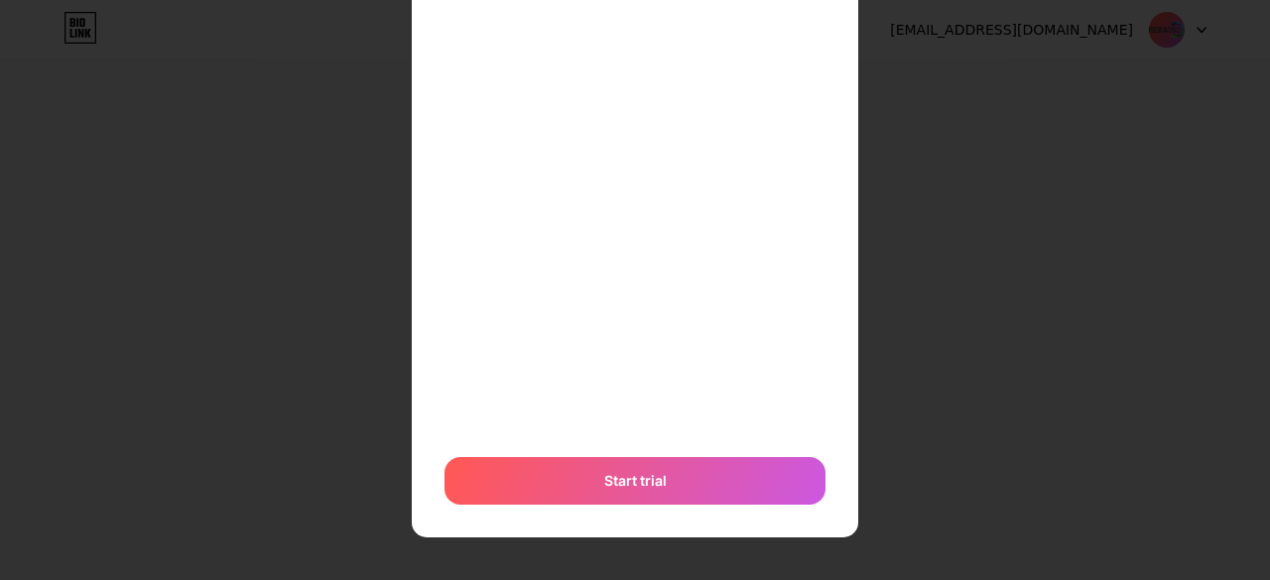
click at [641, 451] on div "Or Start trial" at bounding box center [634, 219] width 383 height 573
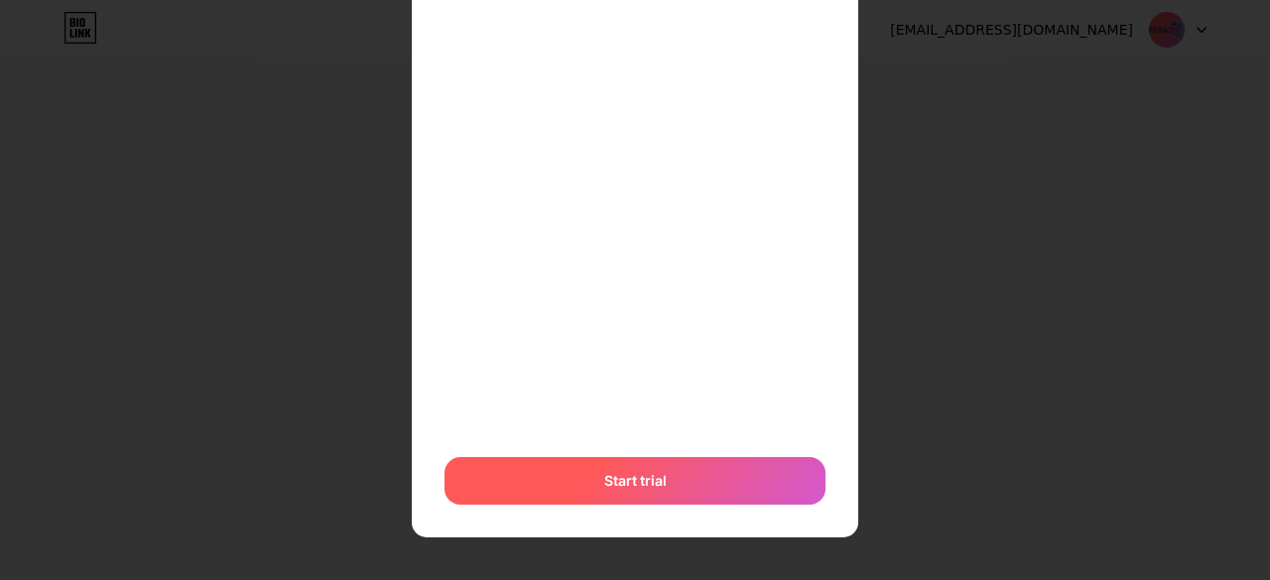
click at [638, 483] on span "Start trial" at bounding box center [635, 480] width 63 height 21
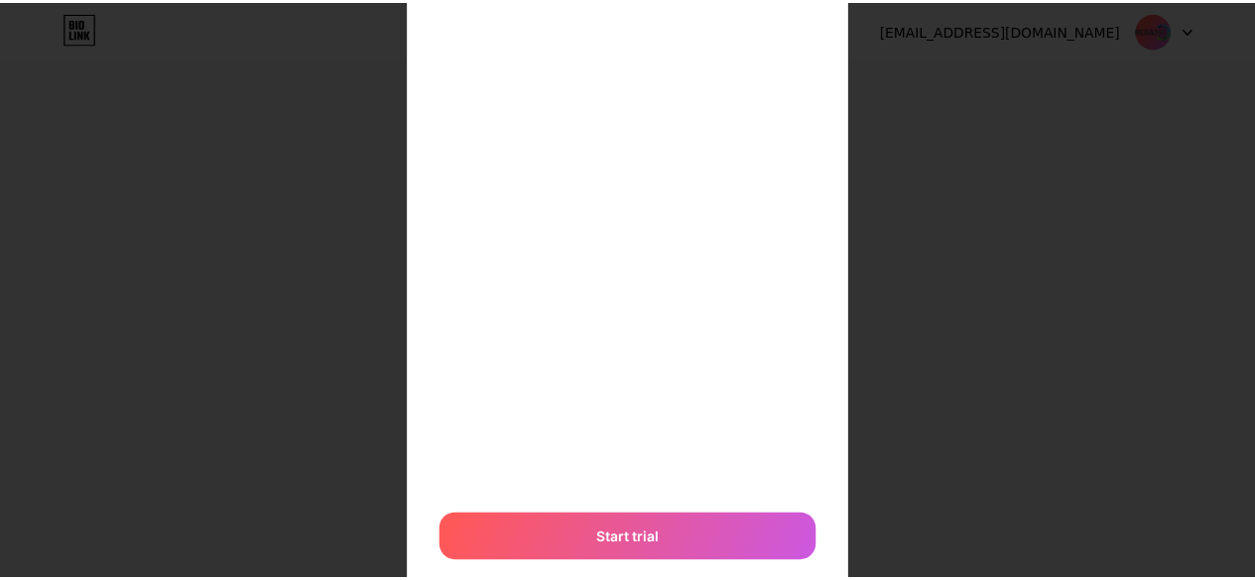
scroll to position [0, 0]
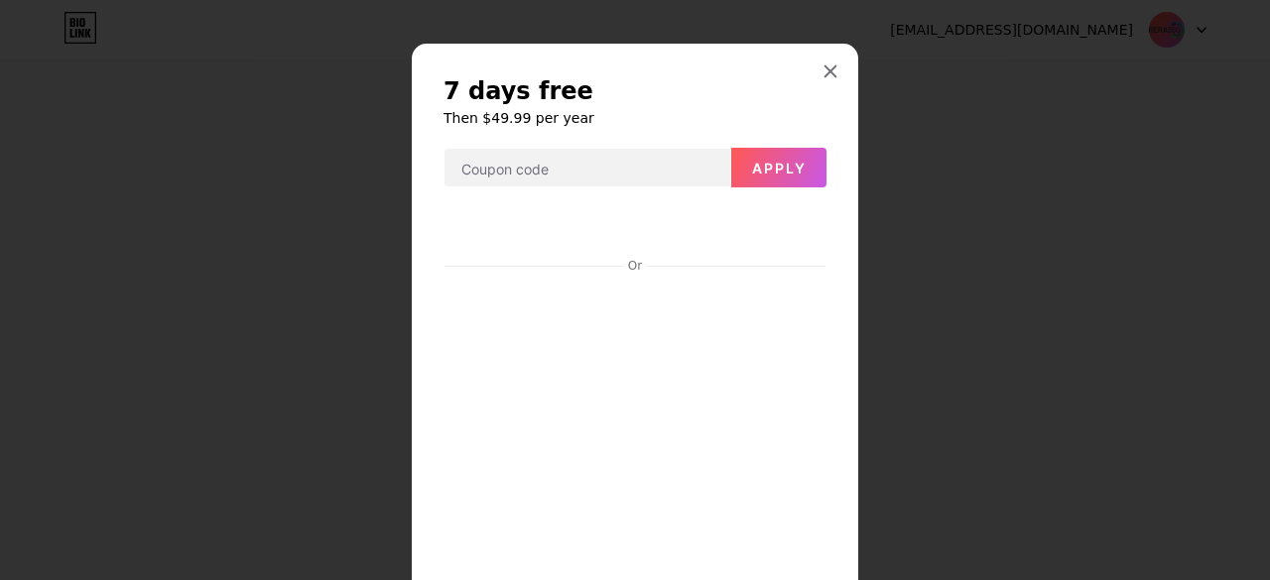
click at [840, 61] on div "7 days free Then $49.99 per year Apply Or Start trial" at bounding box center [635, 460] width 446 height 833
click at [829, 66] on icon at bounding box center [830, 71] width 16 height 16
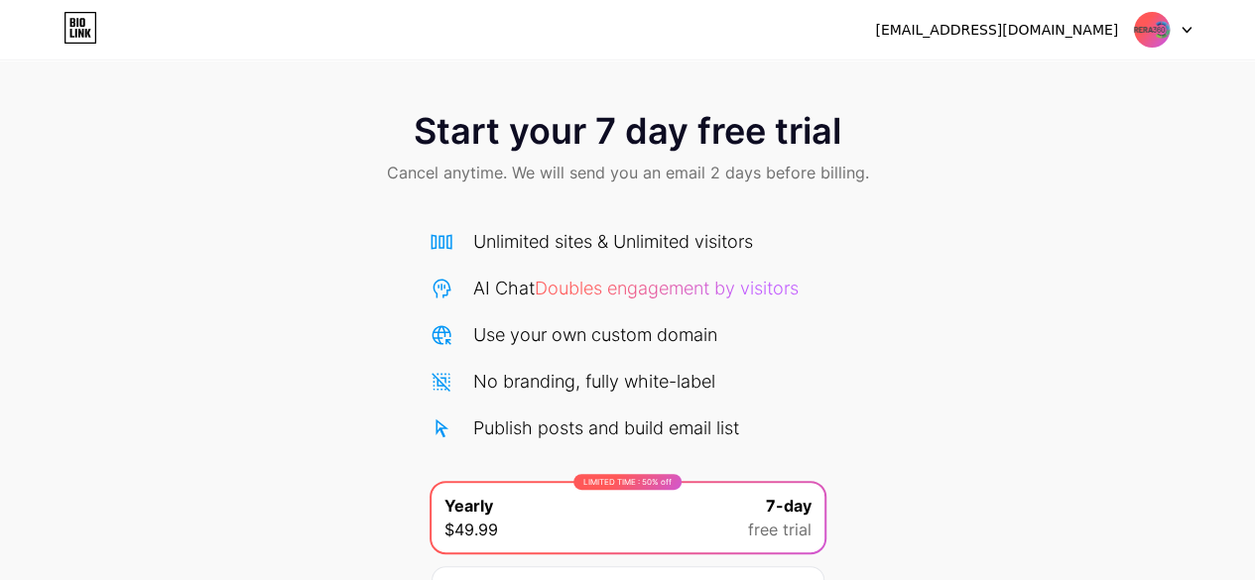
click at [1133, 7] on div "rera360maharashtra@gmail.com Logout" at bounding box center [627, 30] width 1255 height 60
click at [1135, 23] on img at bounding box center [1152, 30] width 38 height 38
click at [1023, 32] on div "[EMAIL_ADDRESS][DOMAIN_NAME]" at bounding box center [996, 30] width 243 height 21
click at [1151, 25] on img at bounding box center [1152, 30] width 38 height 38
click at [1179, 25] on div at bounding box center [1163, 30] width 58 height 36
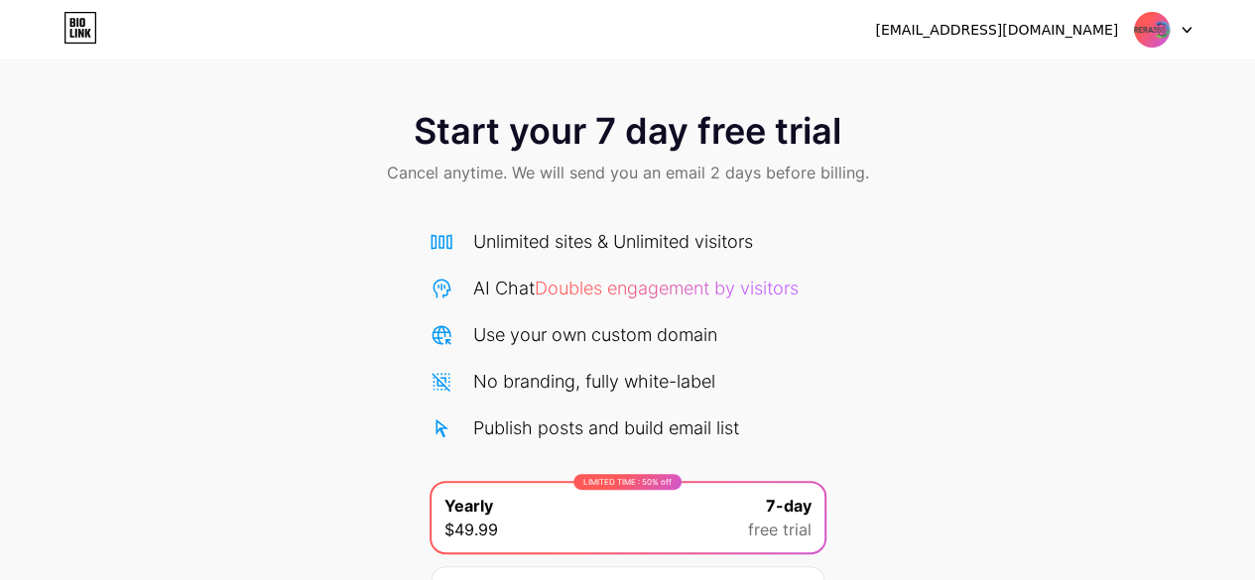
click at [935, 97] on div "Start your 7 day free trial Cancel anytime. We will send you an email 2 days be…" at bounding box center [627, 149] width 1255 height 117
click at [1159, 25] on img at bounding box center [1152, 30] width 38 height 38
click at [1180, 23] on div at bounding box center [1163, 30] width 58 height 36
click at [1011, 81] on li "Logout" at bounding box center [1068, 82] width 246 height 54
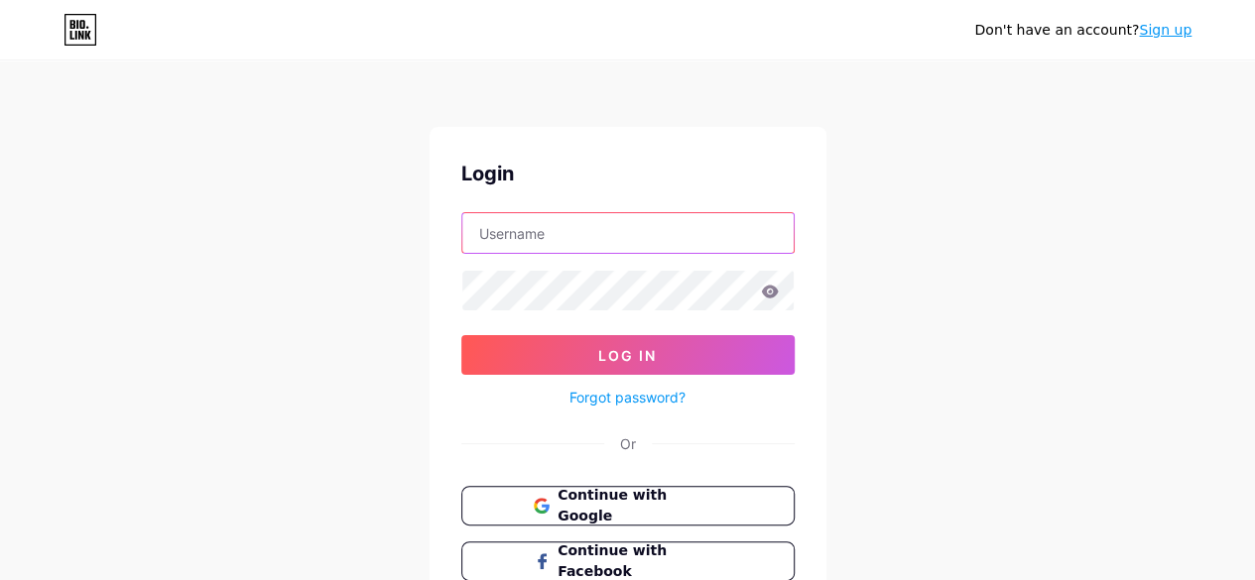
click at [569, 223] on input "text" at bounding box center [627, 233] width 331 height 40
type input "[EMAIL_ADDRESS][DOMAIN_NAME]"
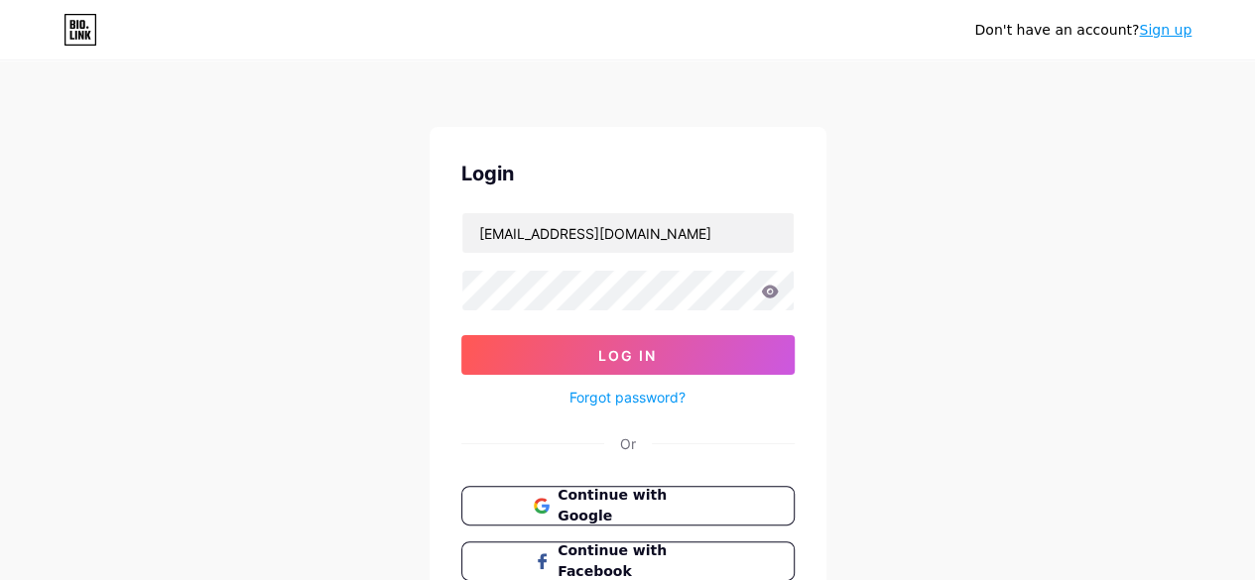
click at [544, 263] on form "rera360maharashtra@gmail.com Log In Forgot password?" at bounding box center [627, 310] width 333 height 197
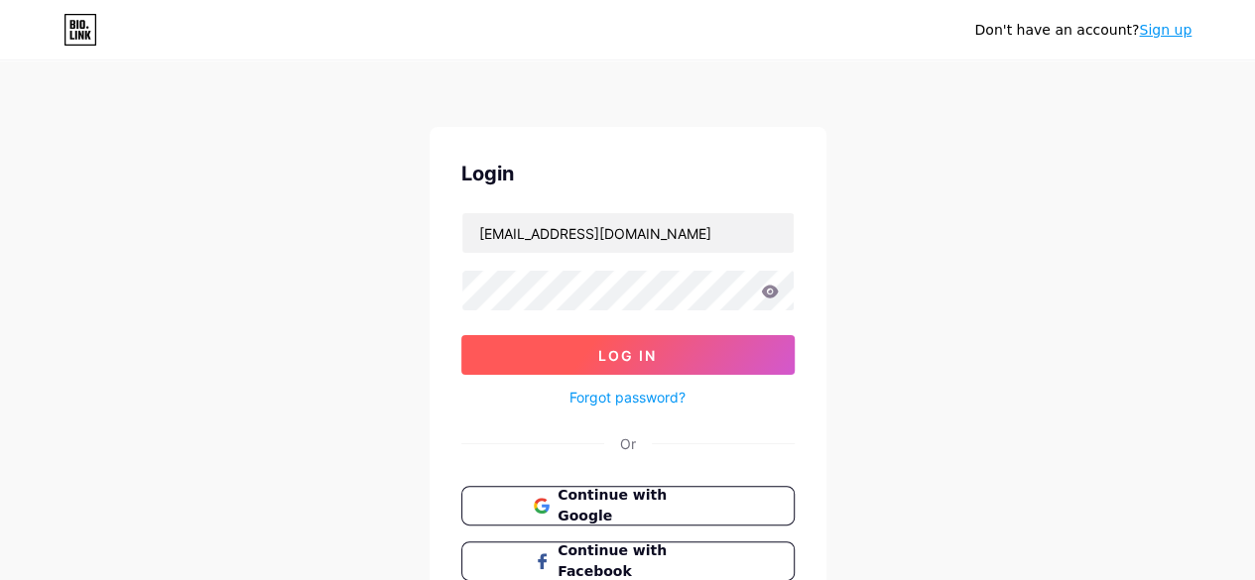
click at [656, 342] on button "Log In" at bounding box center [627, 355] width 333 height 40
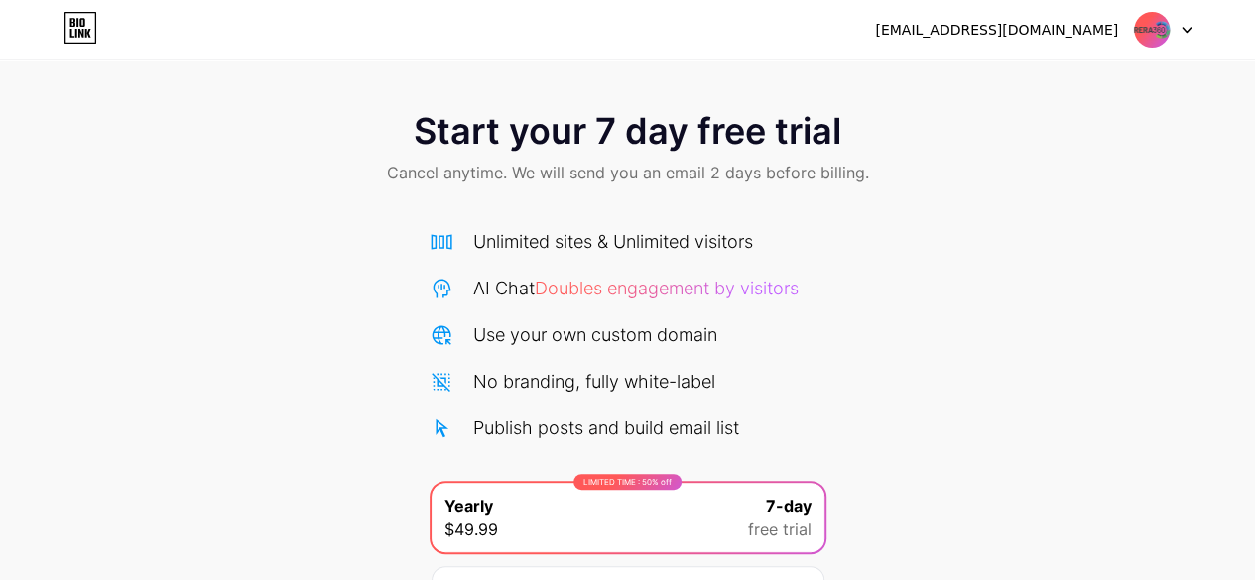
click at [566, 251] on div "Unlimited sites & Unlimited visitors" at bounding box center [613, 241] width 280 height 27
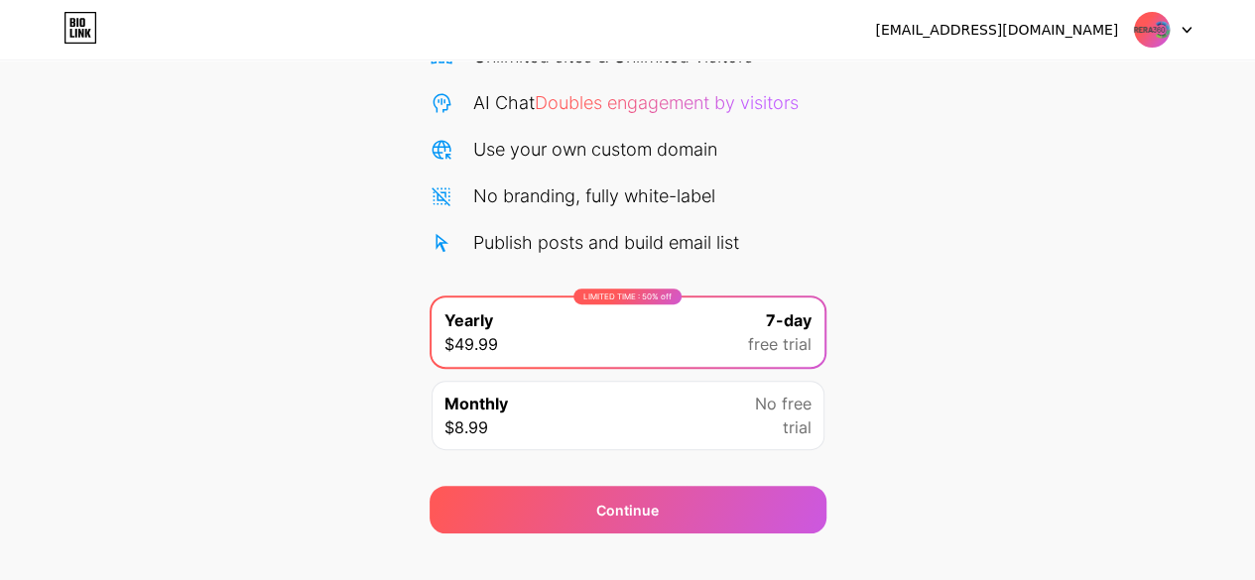
scroll to position [216, 0]
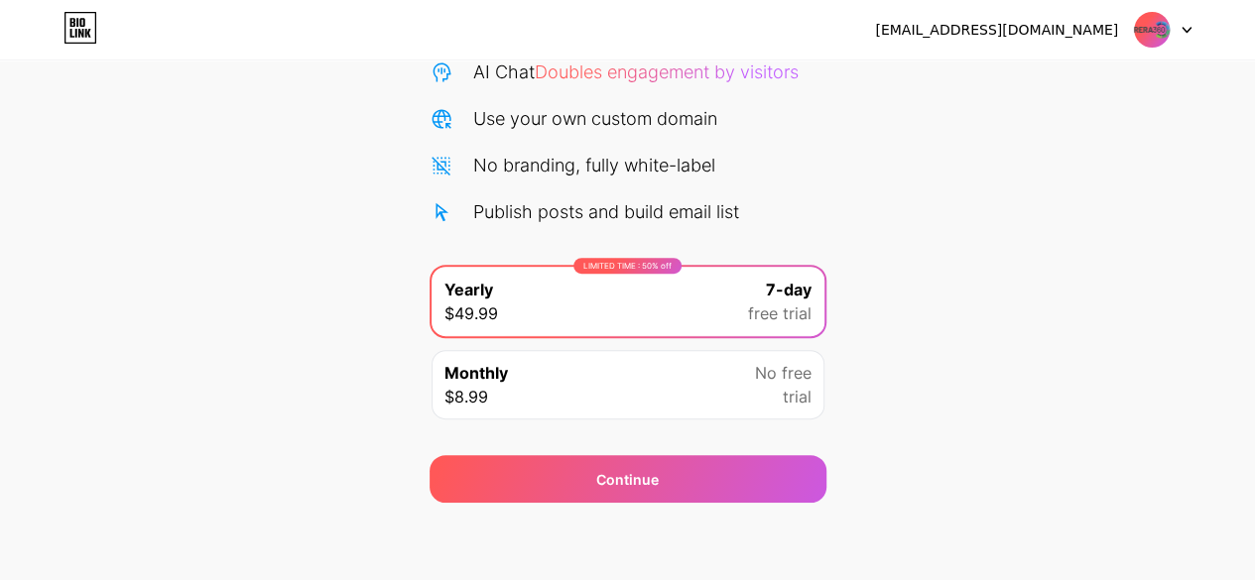
click at [693, 199] on div "Publish posts and build email list" at bounding box center [606, 211] width 266 height 27
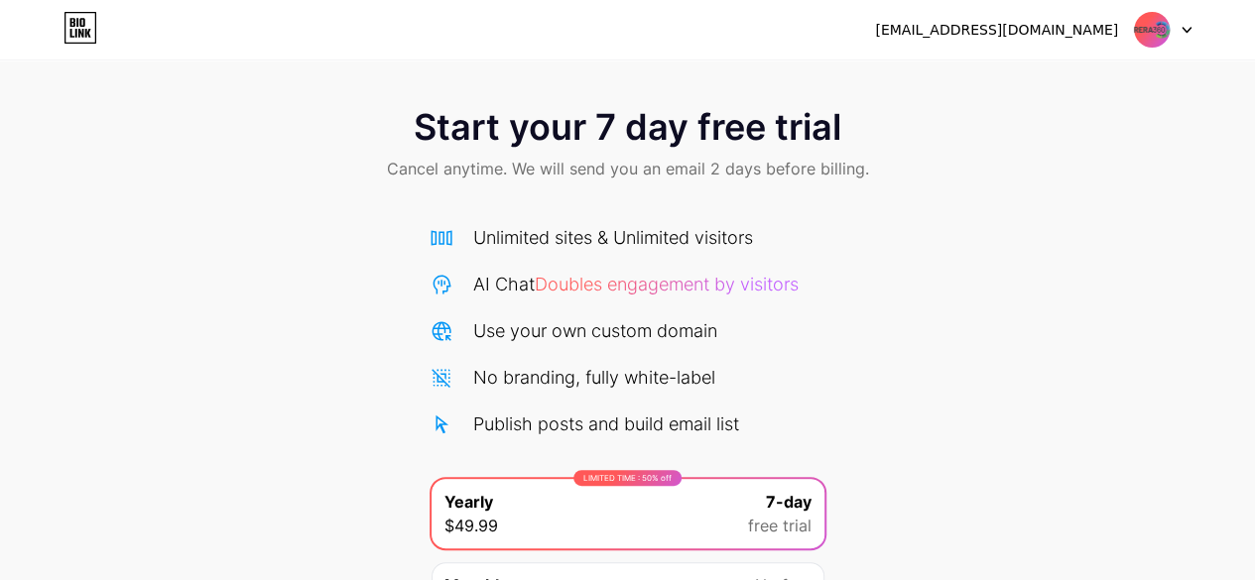
scroll to position [0, 0]
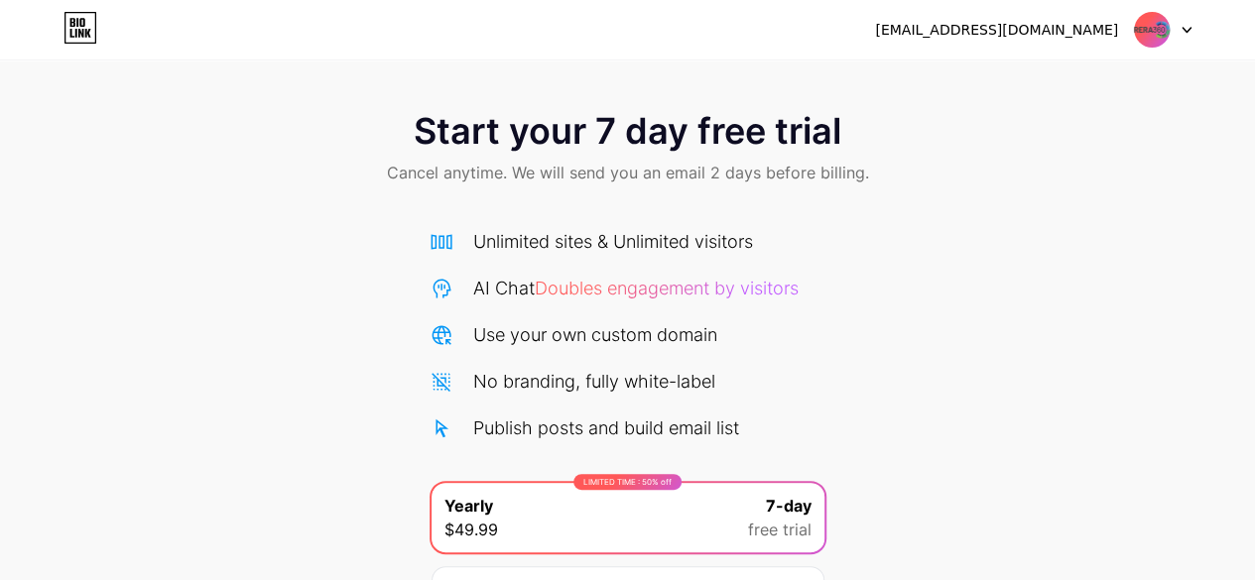
click at [89, 16] on icon at bounding box center [80, 28] width 34 height 32
click at [651, 137] on span "Start your 7 day free trial" at bounding box center [628, 131] width 428 height 40
click at [638, 291] on span "Doubles engagement by visitors" at bounding box center [667, 288] width 264 height 21
